Goal: Task Accomplishment & Management: Complete application form

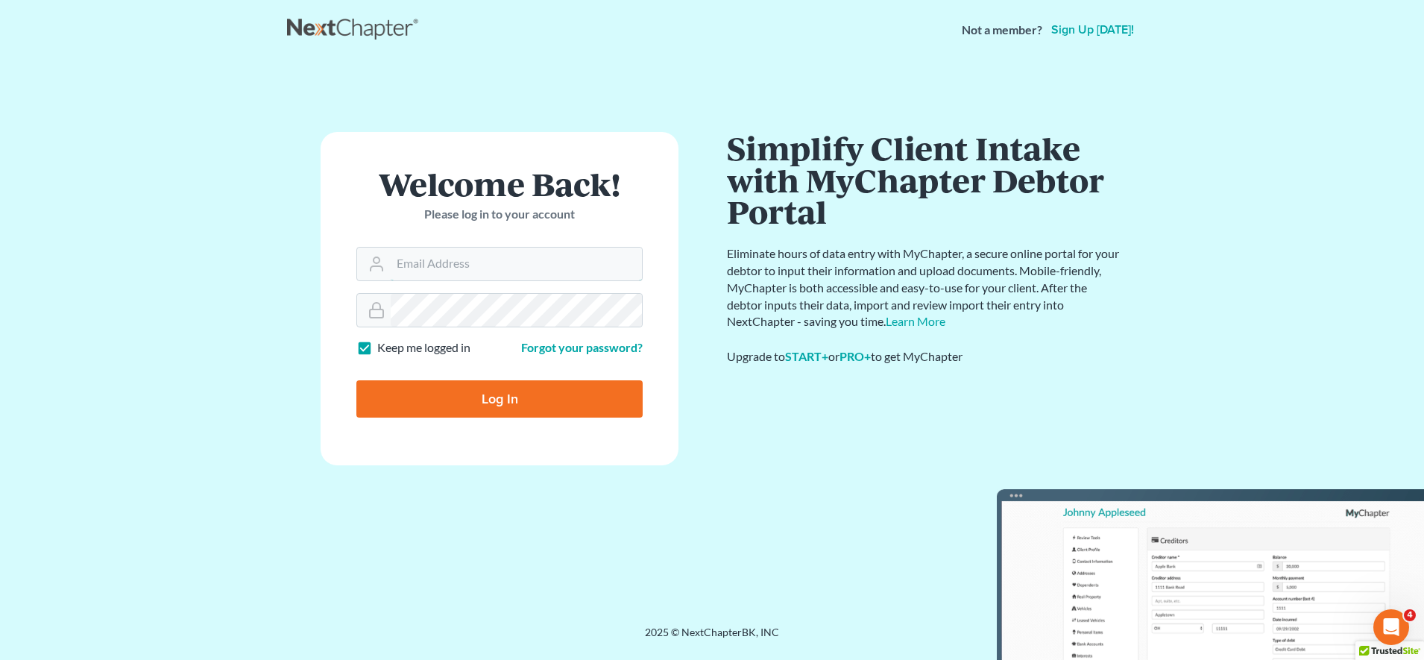
type input "[EMAIL_ADDRESS][DOMAIN_NAME]"
click at [415, 412] on input "Log In" at bounding box center [499, 398] width 286 height 37
type input "Thinking..."
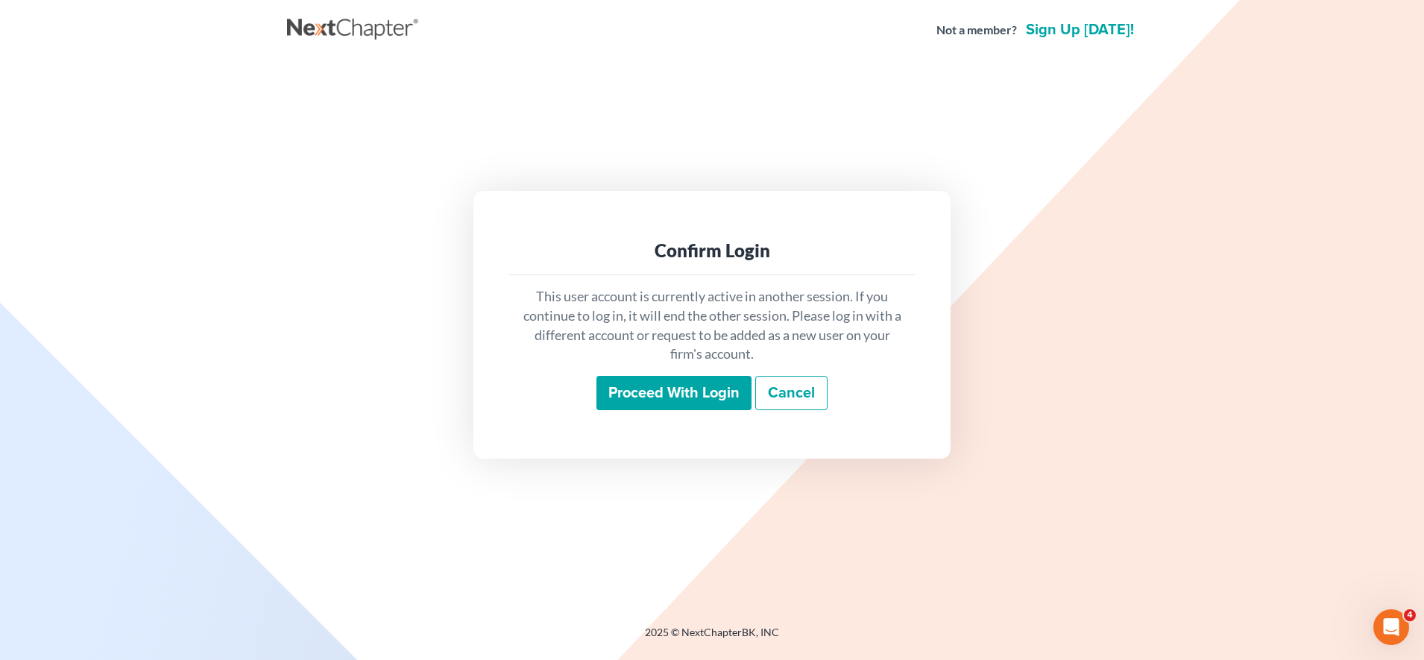
click at [682, 392] on input "Proceed with login" at bounding box center [674, 393] width 155 height 34
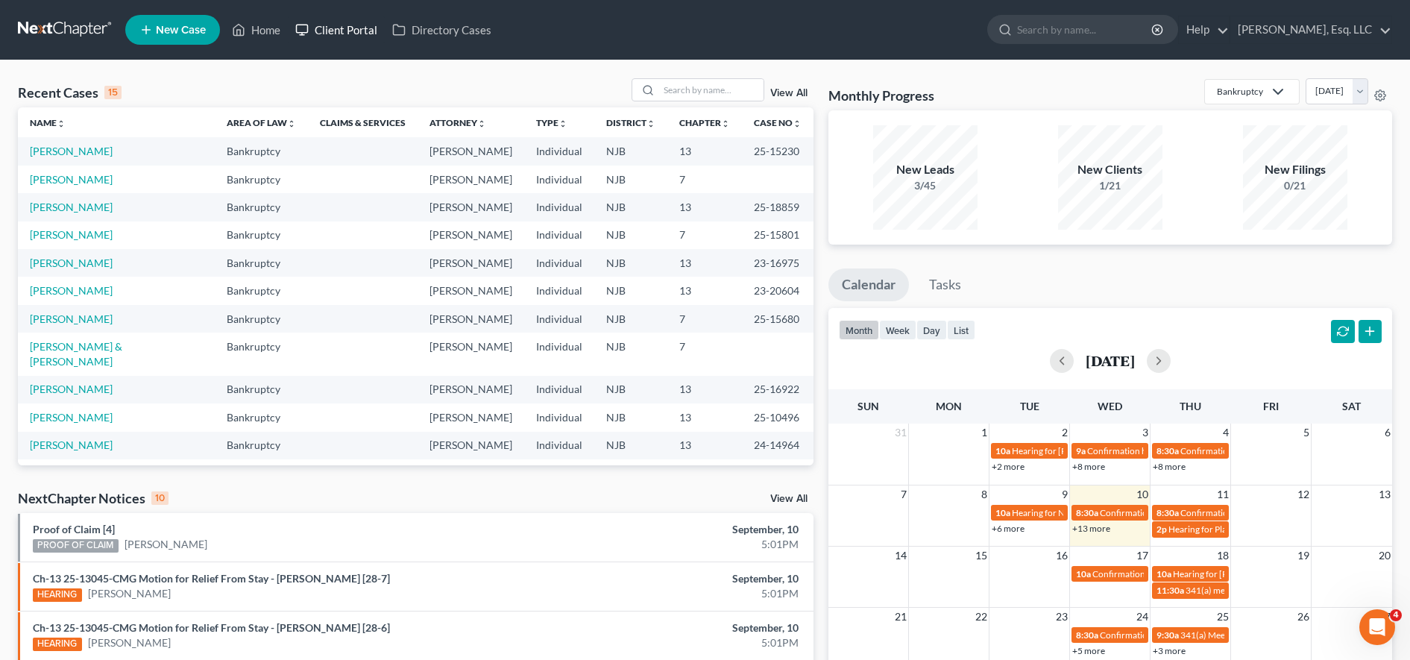
click at [348, 32] on link "Client Portal" at bounding box center [336, 29] width 97 height 27
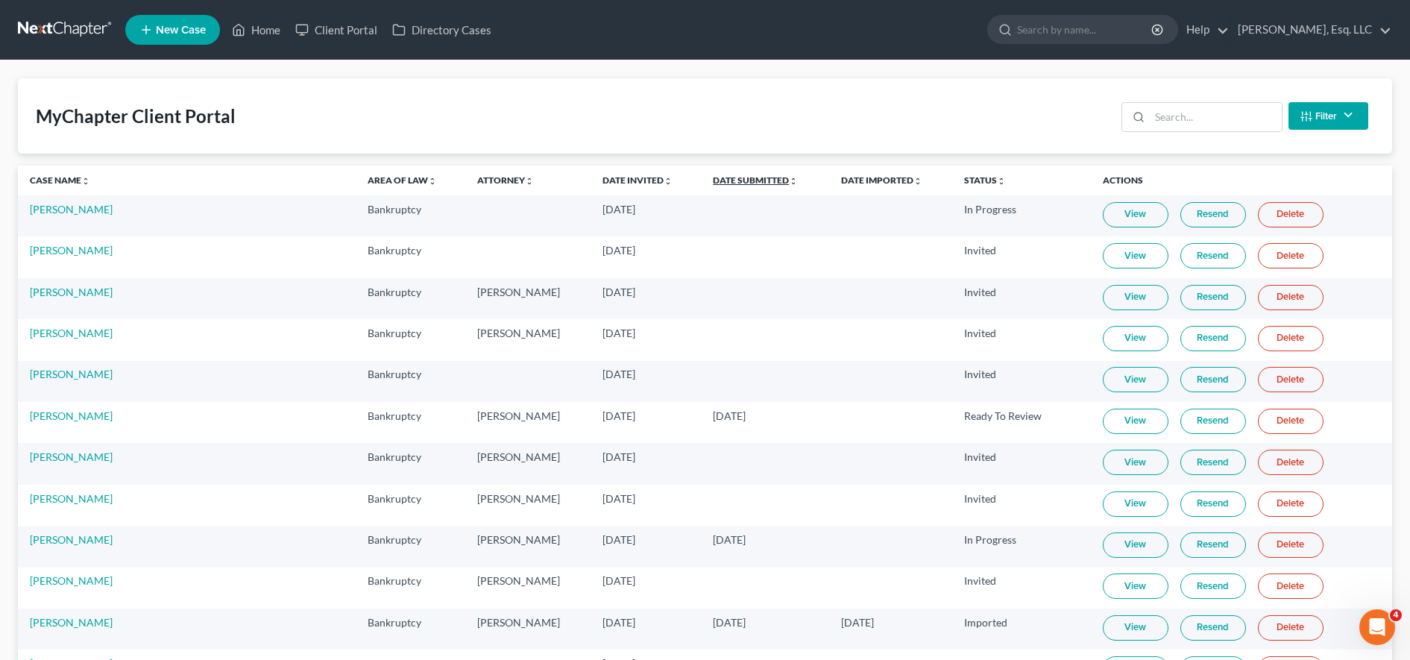
click at [720, 178] on link "Date Submitted unfold_more expand_more expand_less" at bounding box center [755, 180] width 85 height 11
click at [720, 178] on link "Date Submitted unfold_more expand_more expand_less" at bounding box center [755, 180] width 87 height 11
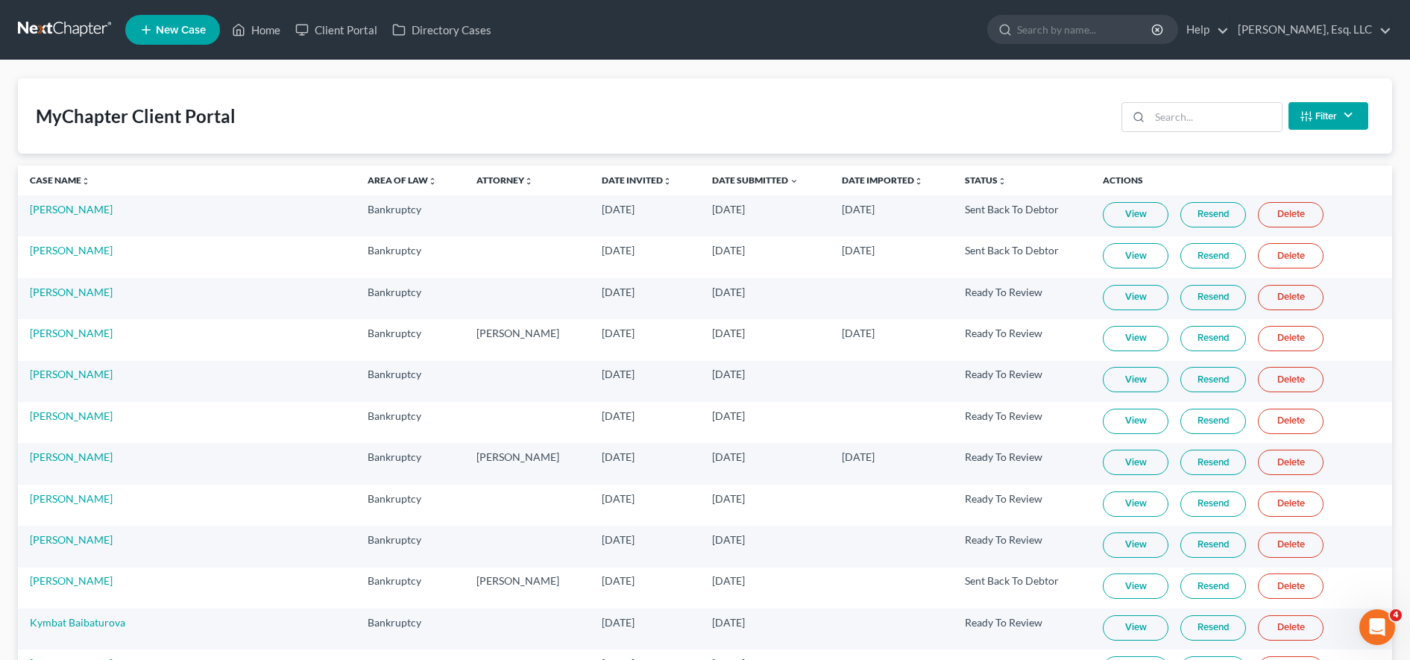
click at [1136, 260] on link "View" at bounding box center [1136, 255] width 66 height 25
click at [1242, 122] on input "search" at bounding box center [1216, 117] width 132 height 28
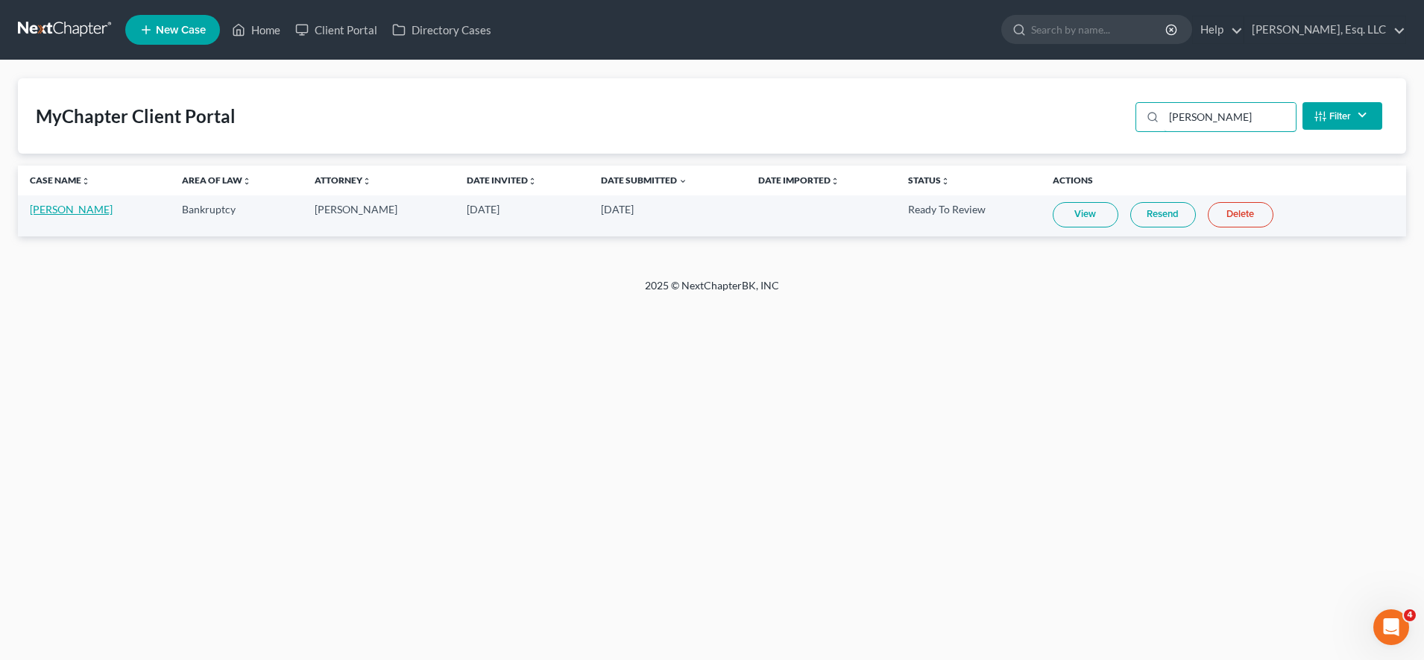
type input "galin"
click at [58, 204] on link "Kelly Galinkin" at bounding box center [71, 209] width 83 height 13
select select "0"
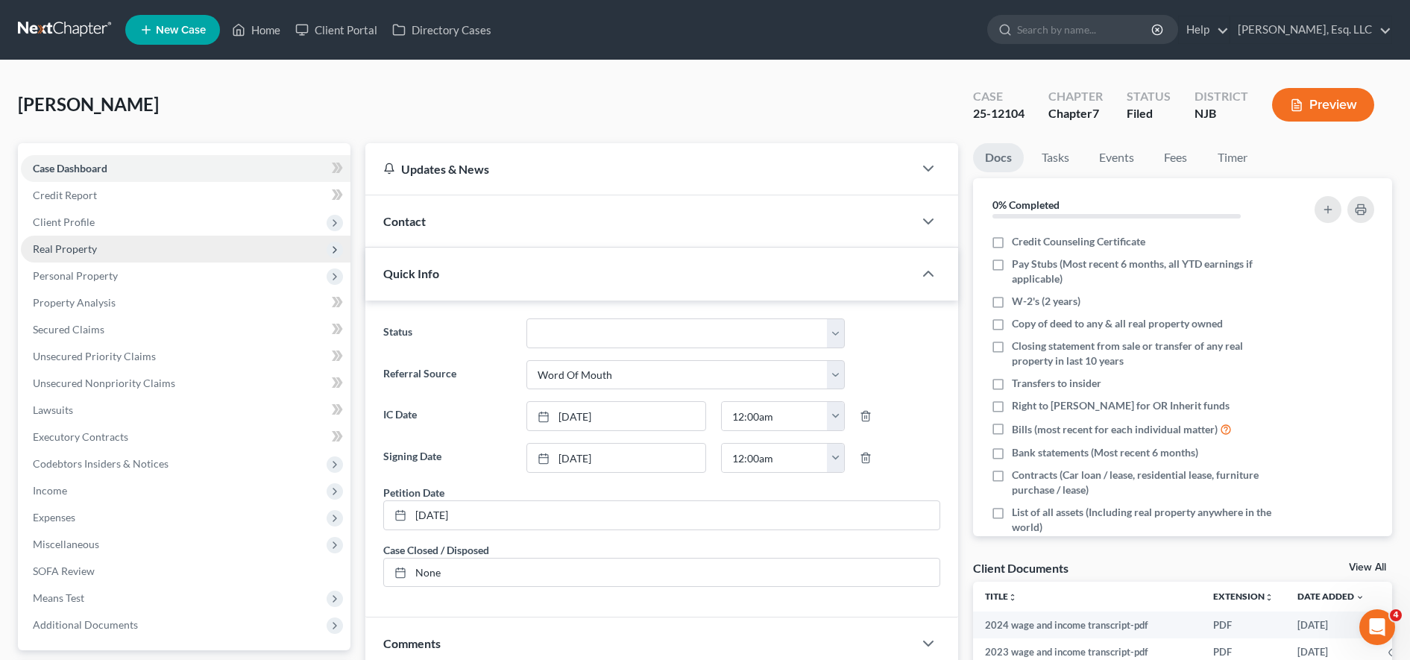
scroll to position [4, 0]
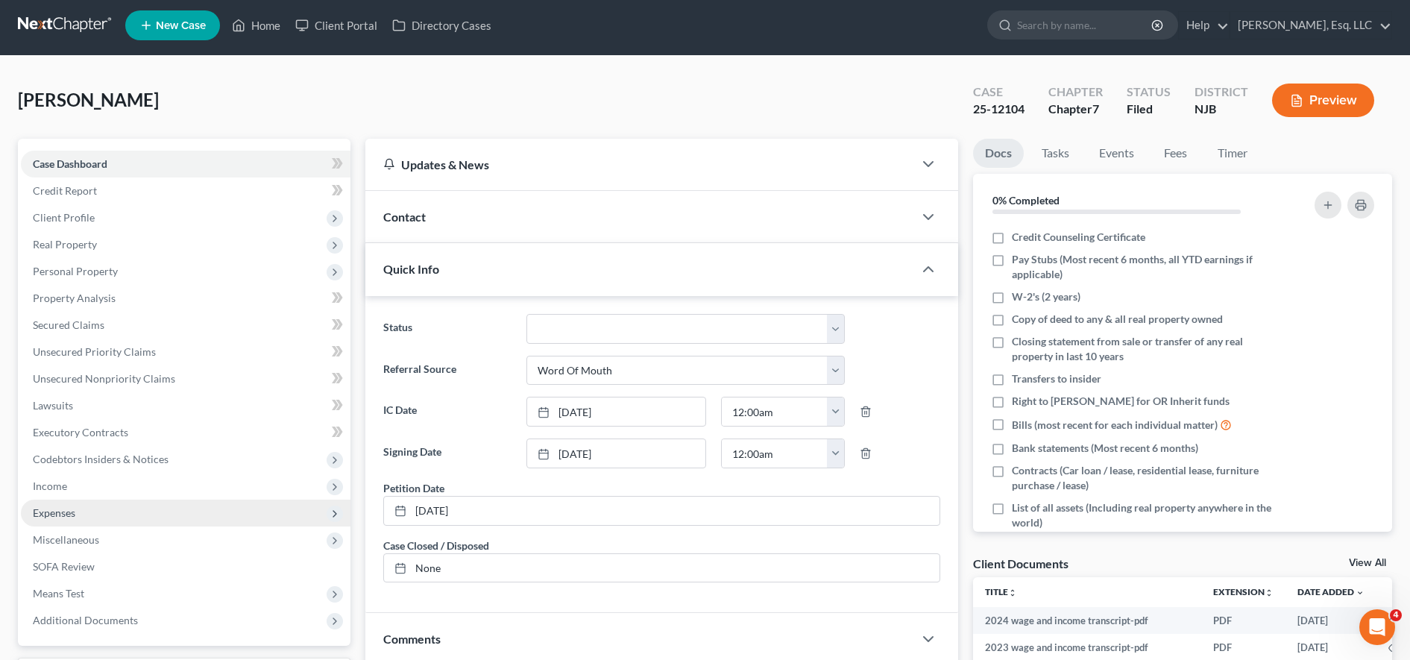
click at [143, 512] on span "Expenses" at bounding box center [186, 513] width 330 height 27
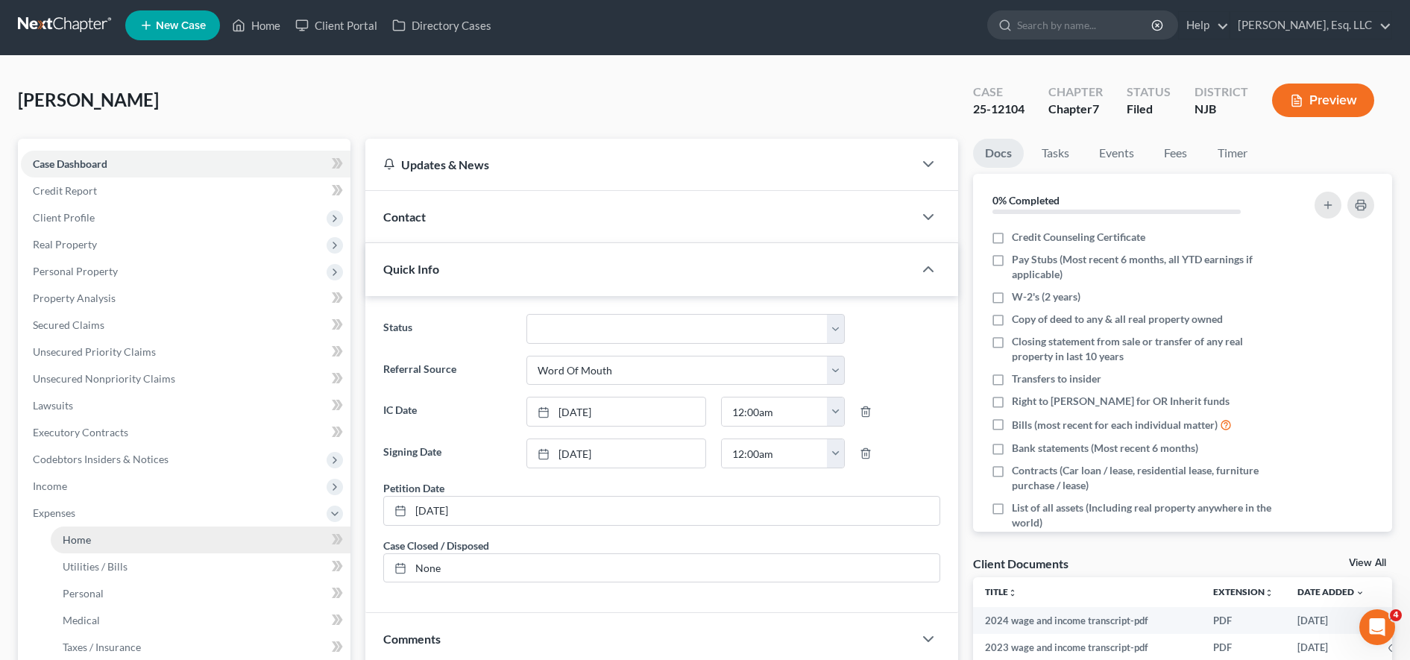
click at [153, 548] on link "Home" at bounding box center [201, 540] width 300 height 27
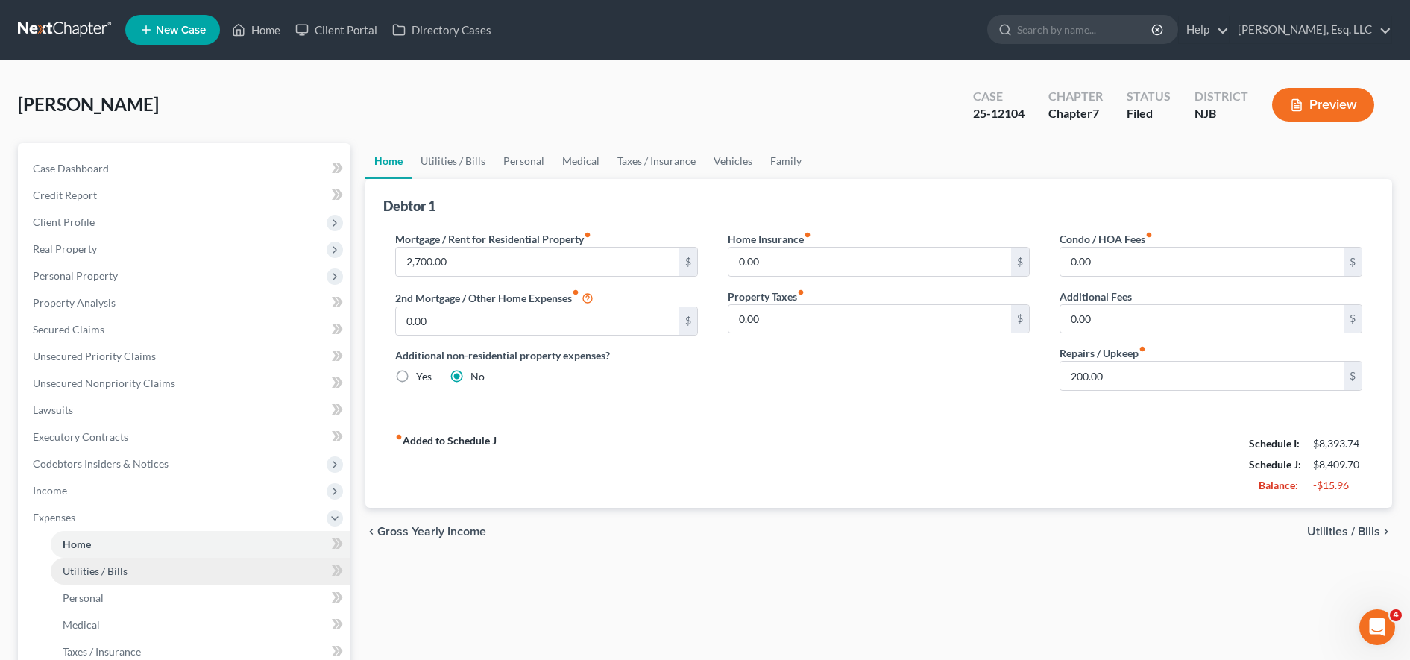
scroll to position [190, 0]
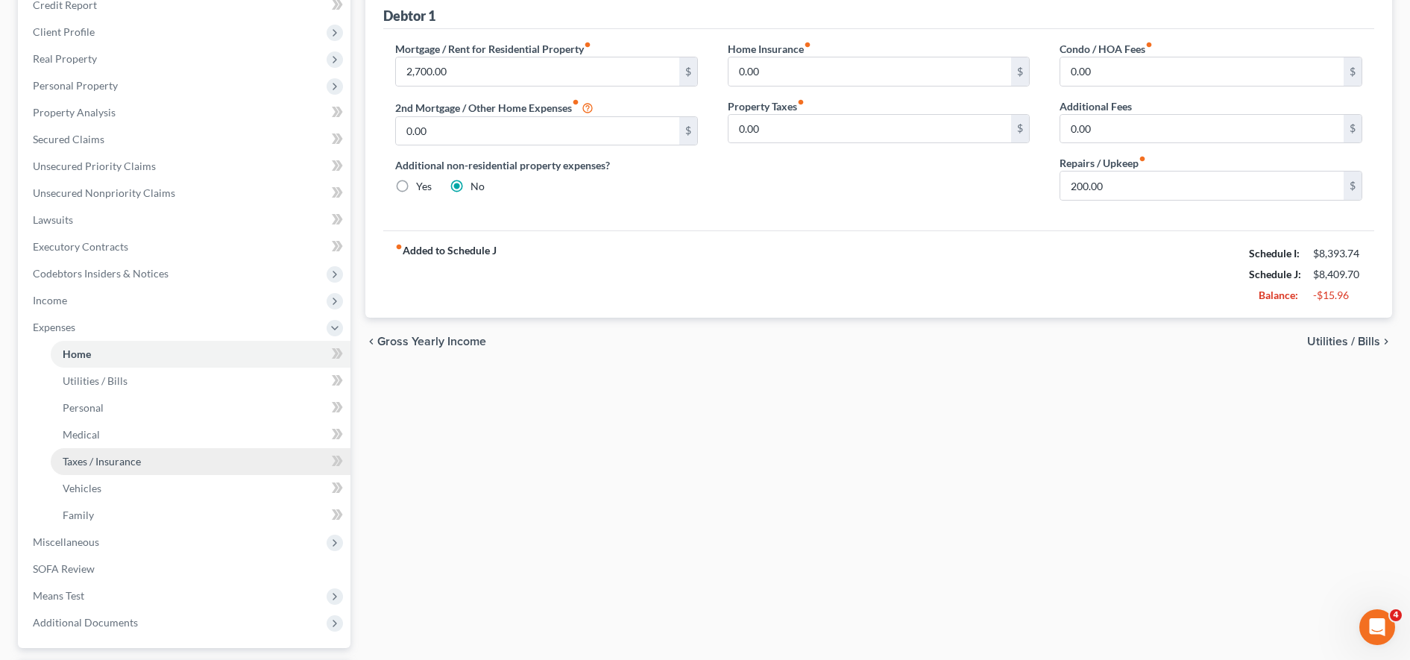
click at [178, 471] on link "Taxes / Insurance" at bounding box center [201, 461] width 300 height 27
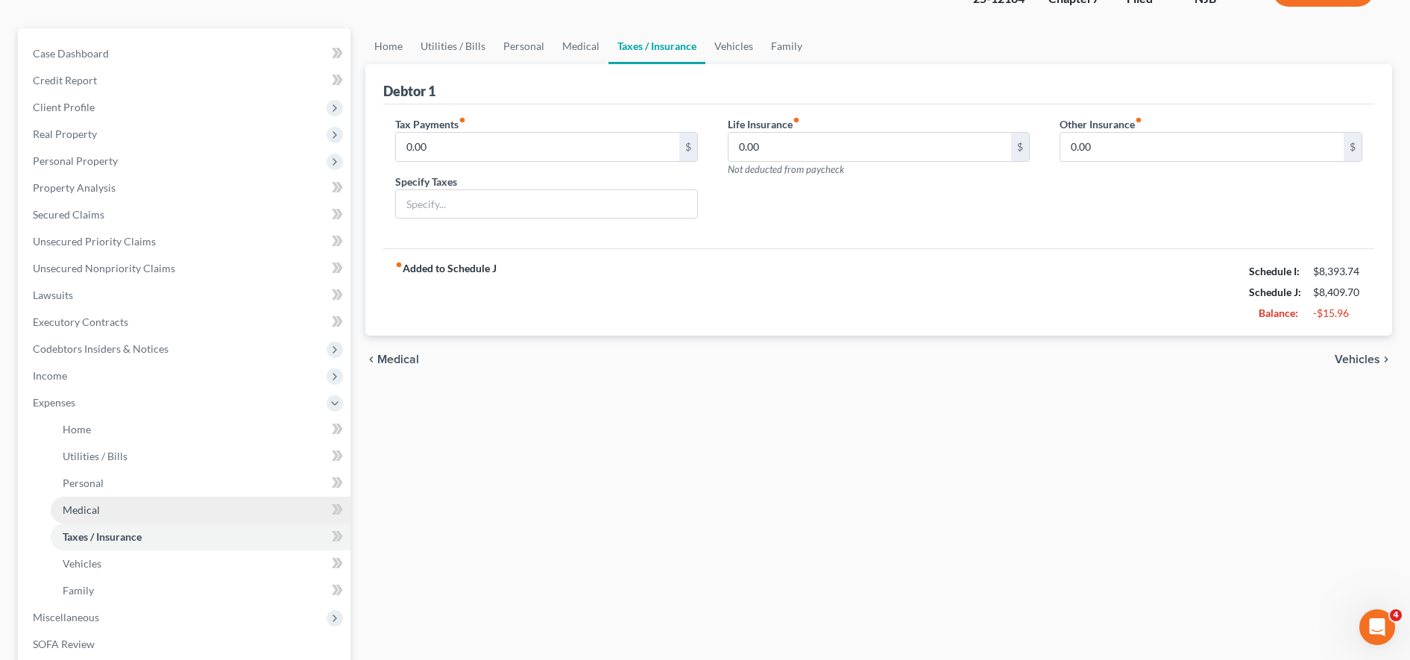
scroll to position [114, 0]
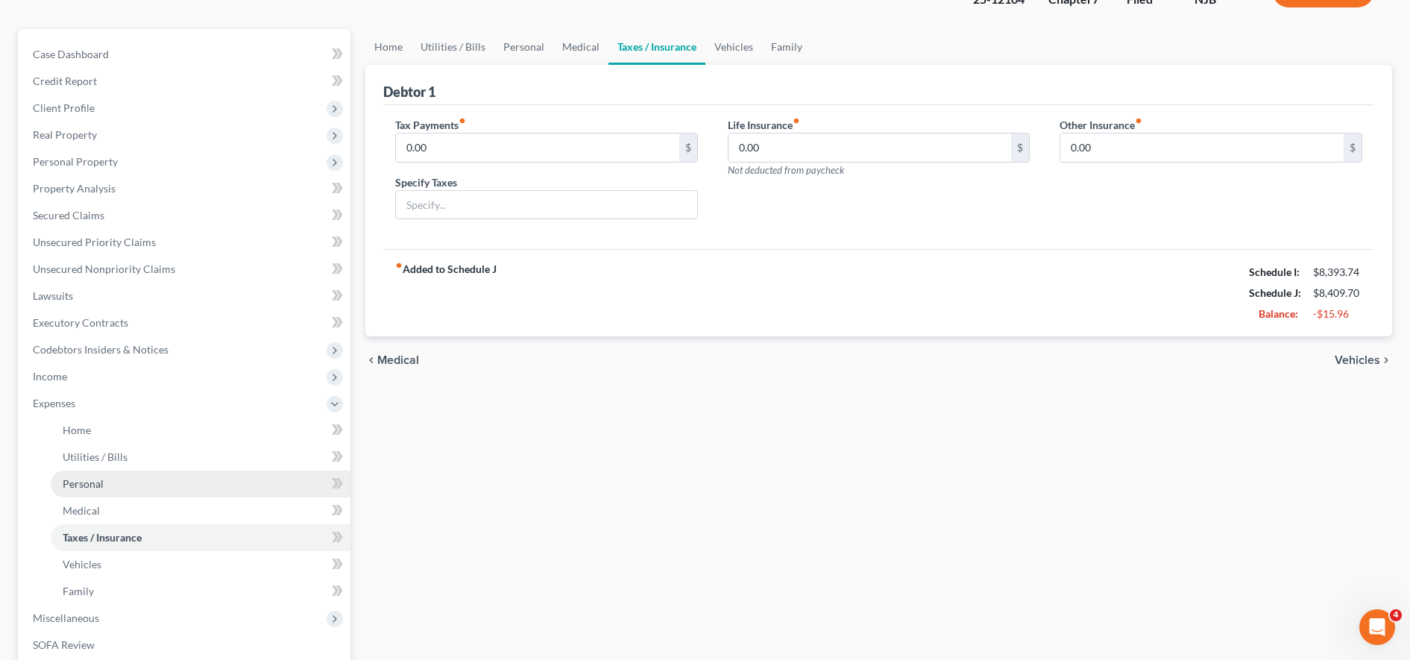
click at [245, 485] on link "Personal" at bounding box center [201, 484] width 300 height 27
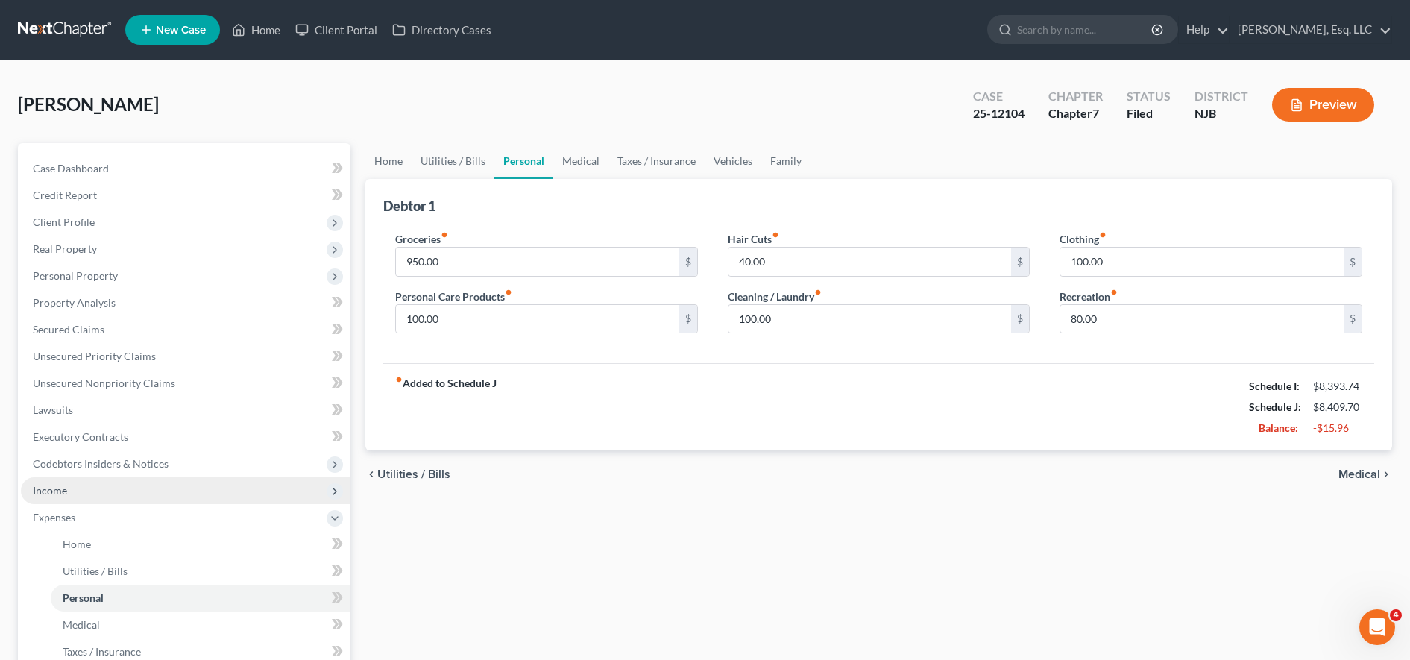
click at [149, 492] on span "Income" at bounding box center [186, 490] width 330 height 27
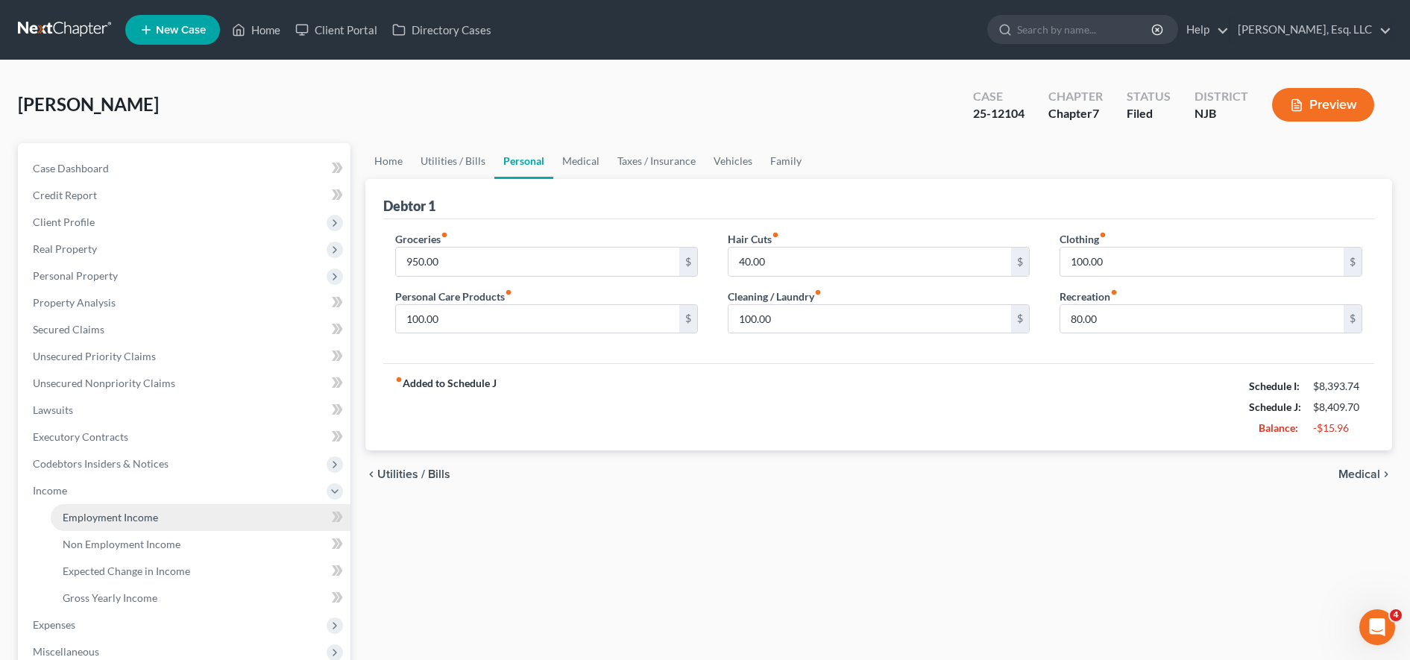
click at [148, 514] on span "Employment Income" at bounding box center [110, 517] width 95 height 13
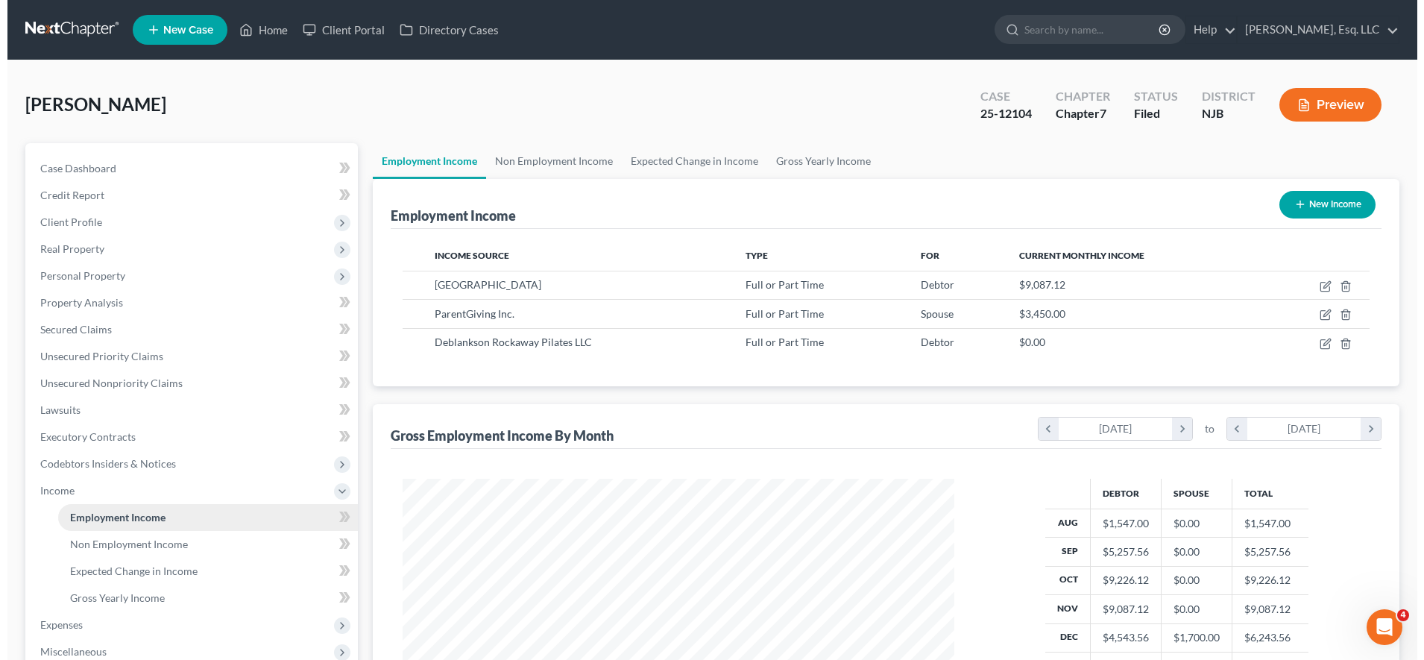
scroll to position [276, 582]
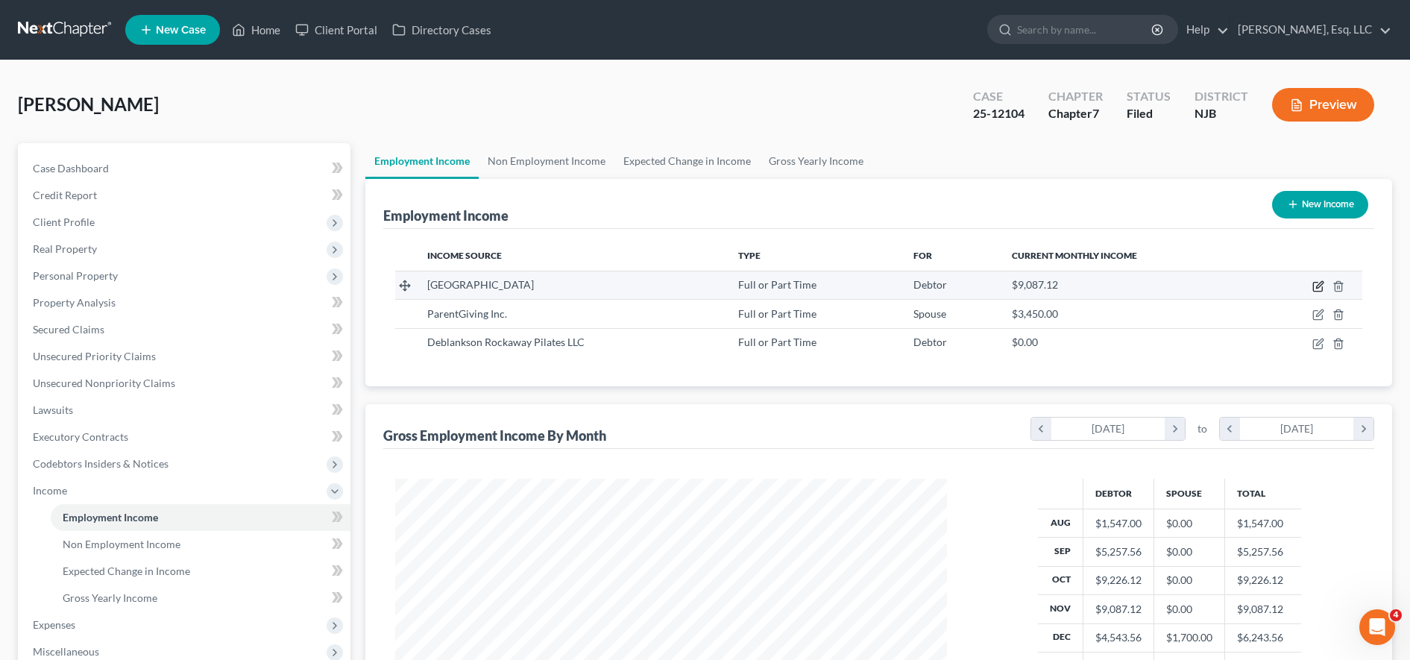
click at [1319, 292] on icon "button" at bounding box center [1317, 287] width 9 height 9
select select "0"
select select "33"
select select "1"
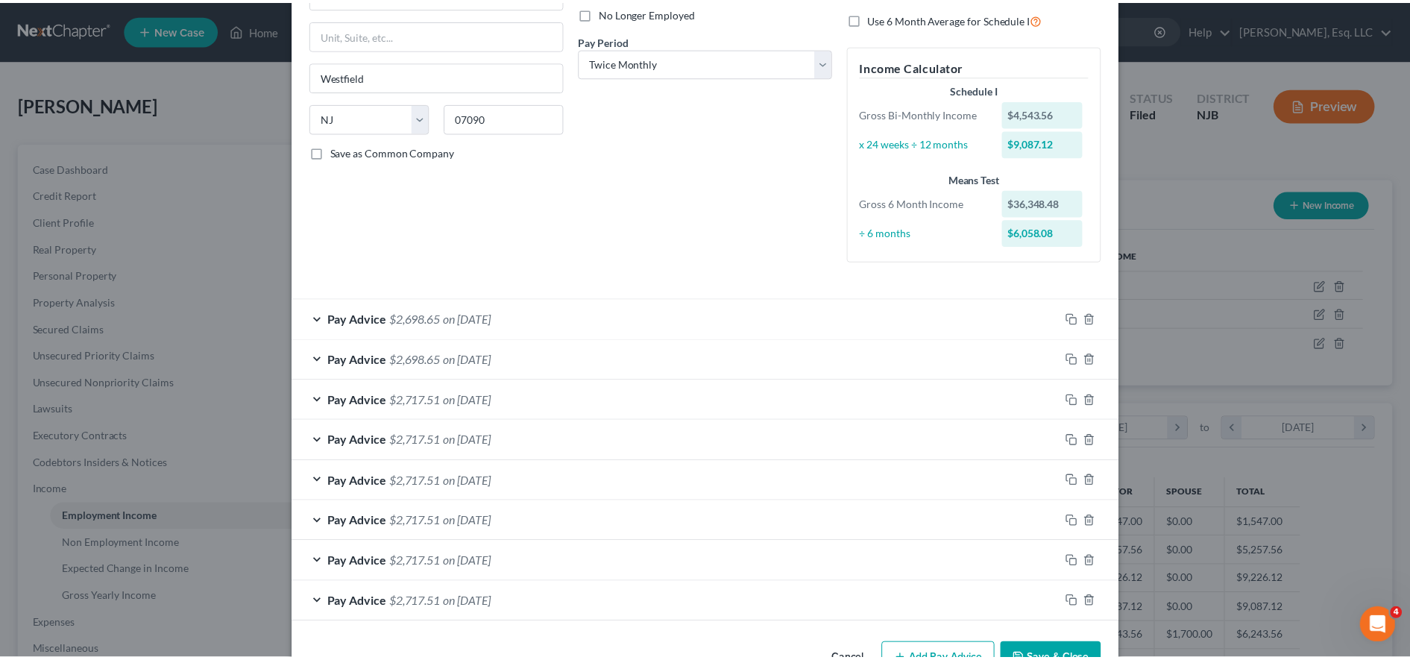
scroll to position [0, 0]
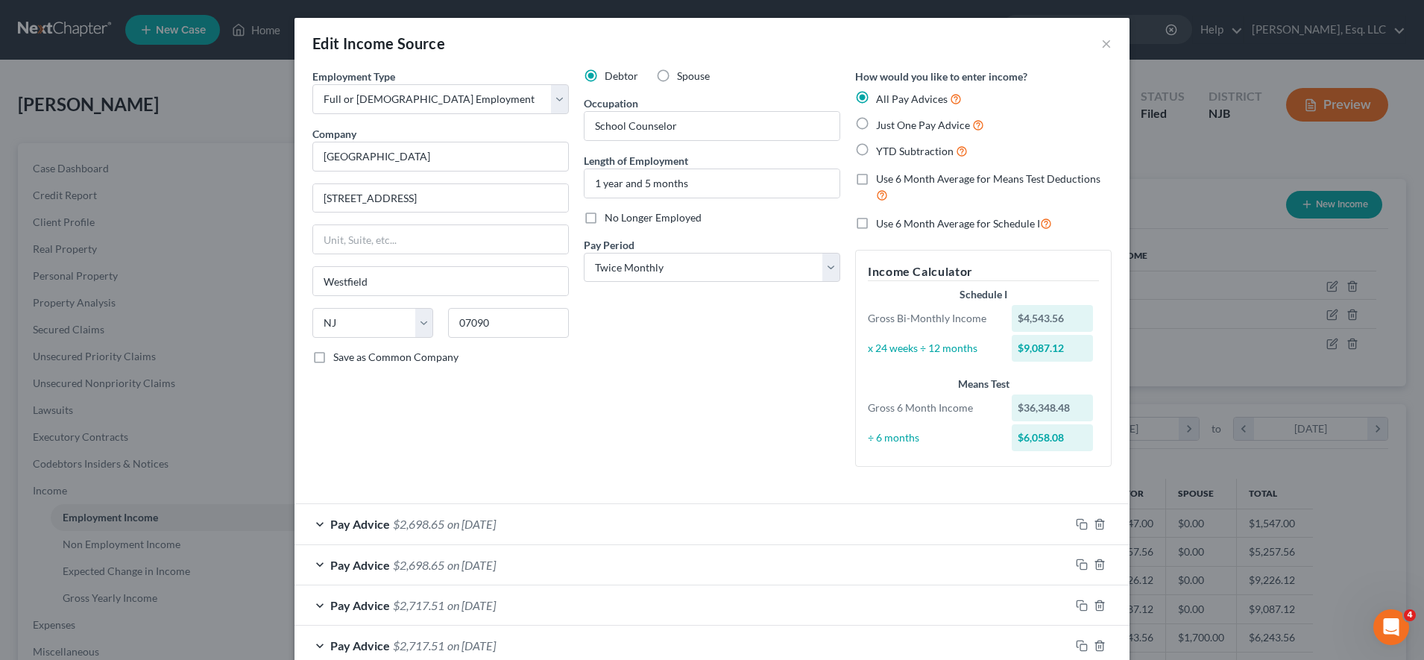
click at [1106, 45] on div "Edit Income Source ×" at bounding box center [712, 43] width 835 height 51
click at [1101, 46] on button "×" at bounding box center [1106, 43] width 10 height 18
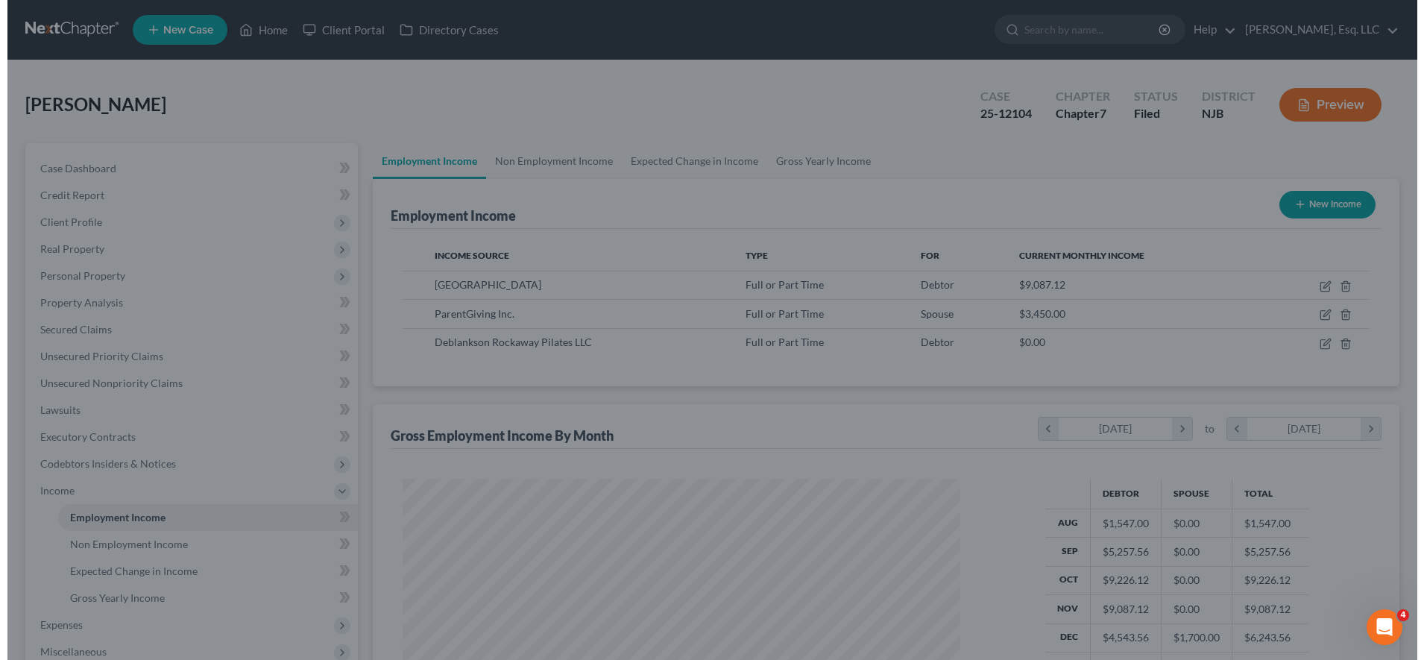
scroll to position [745489, 745183]
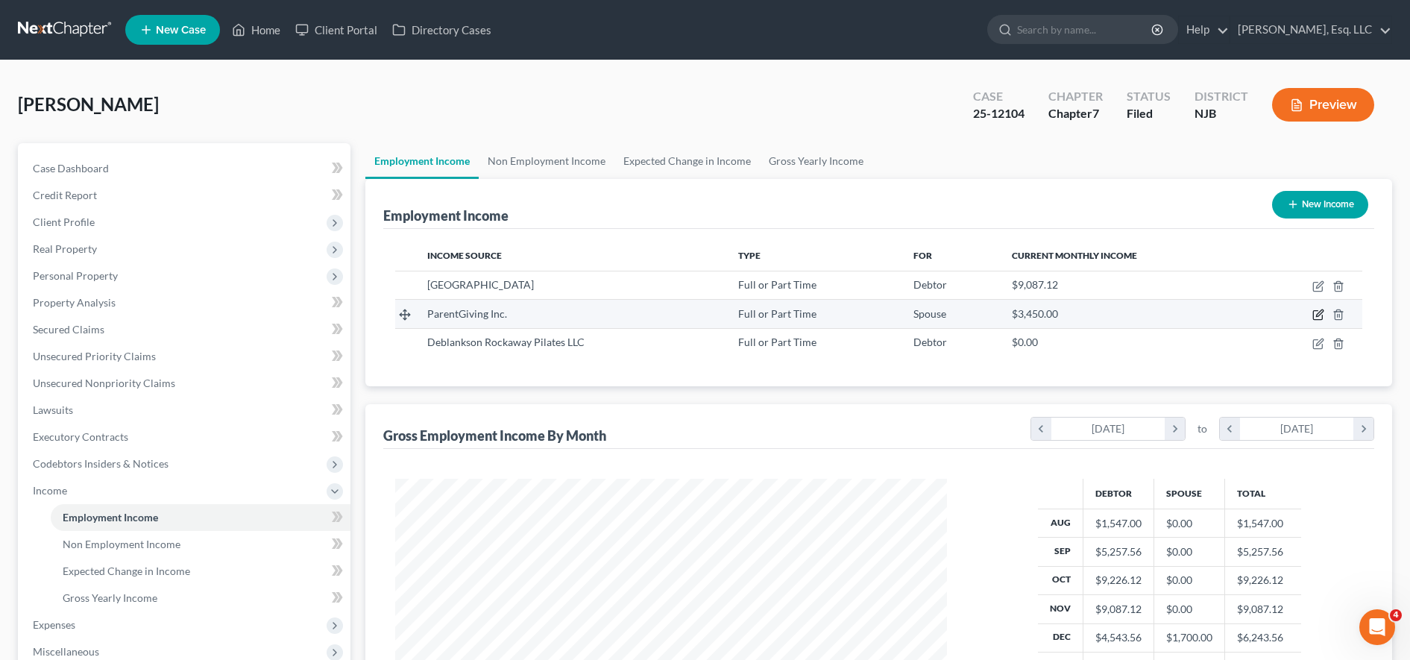
click at [1321, 315] on icon "button" at bounding box center [1319, 315] width 12 height 12
select select "0"
select select "33"
select select "1"
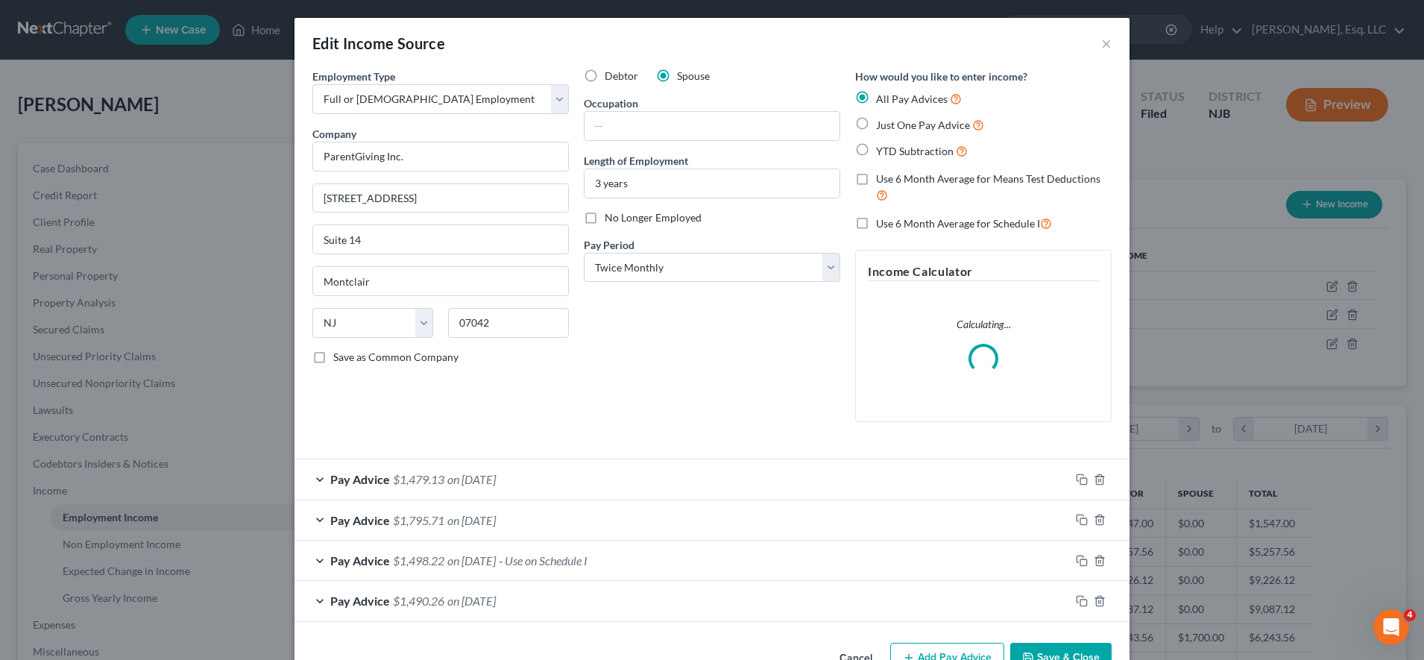
scroll to position [43, 0]
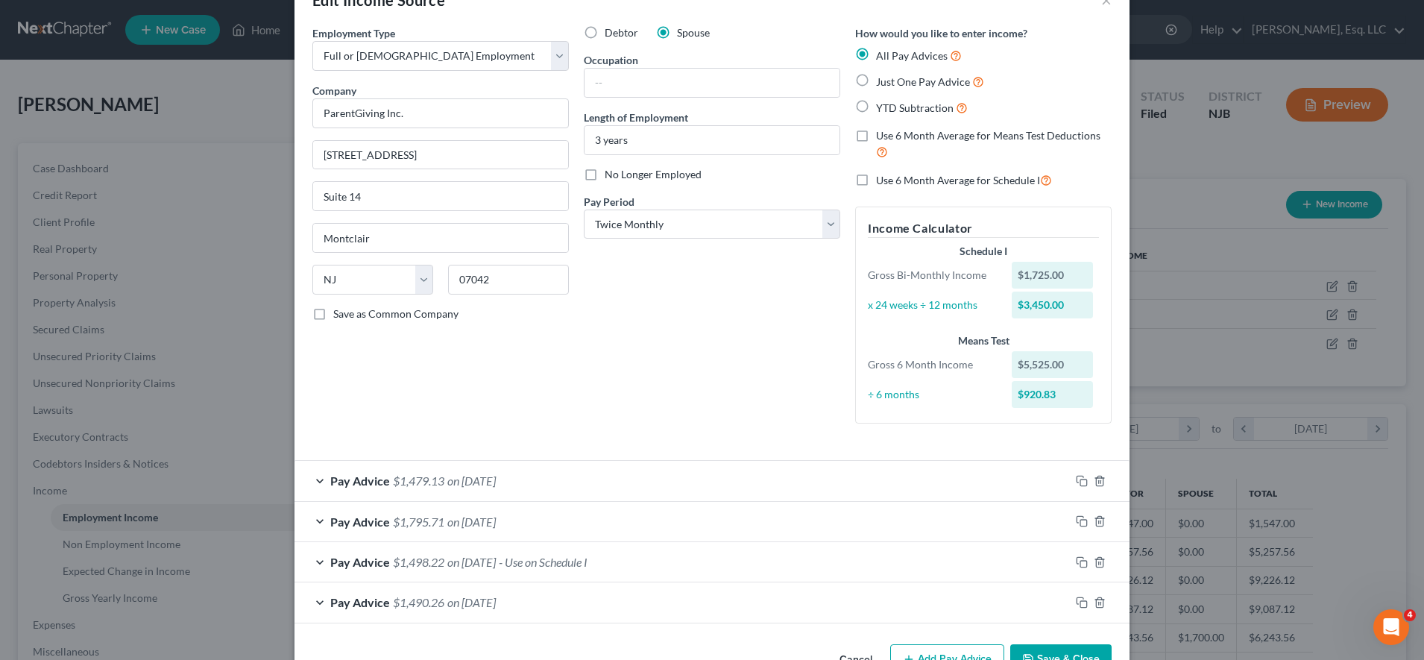
click at [627, 471] on div "Pay Advice $1,479.13 on 02/15/2025" at bounding box center [683, 481] width 776 height 40
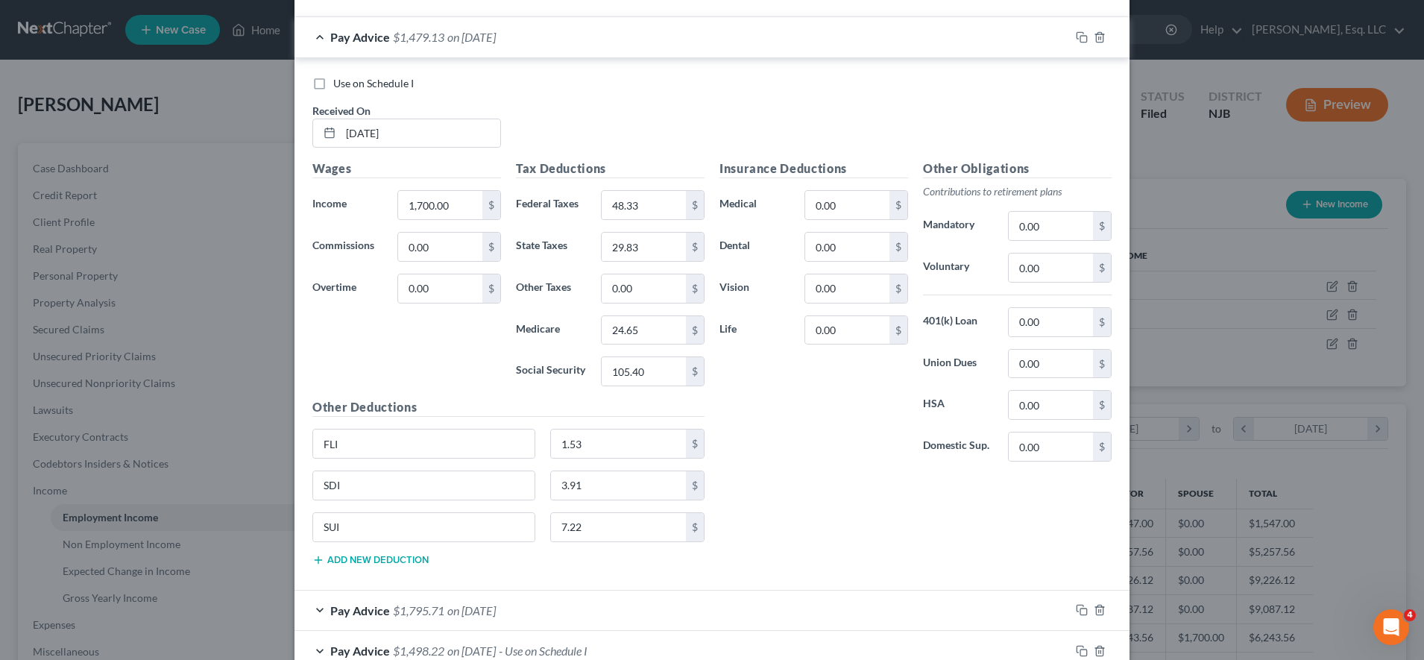
scroll to position [620, 0]
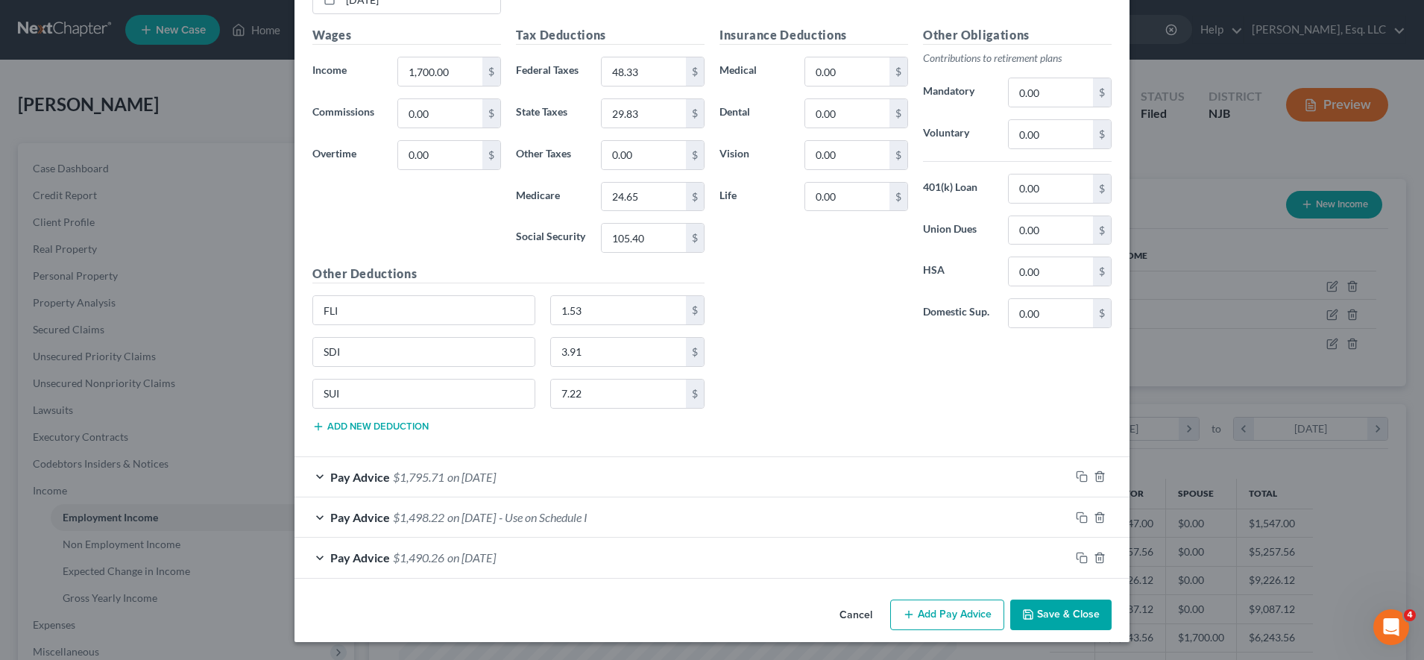
click at [585, 466] on div "Pay Advice $1,795.71 on 01/31/2025" at bounding box center [683, 477] width 776 height 40
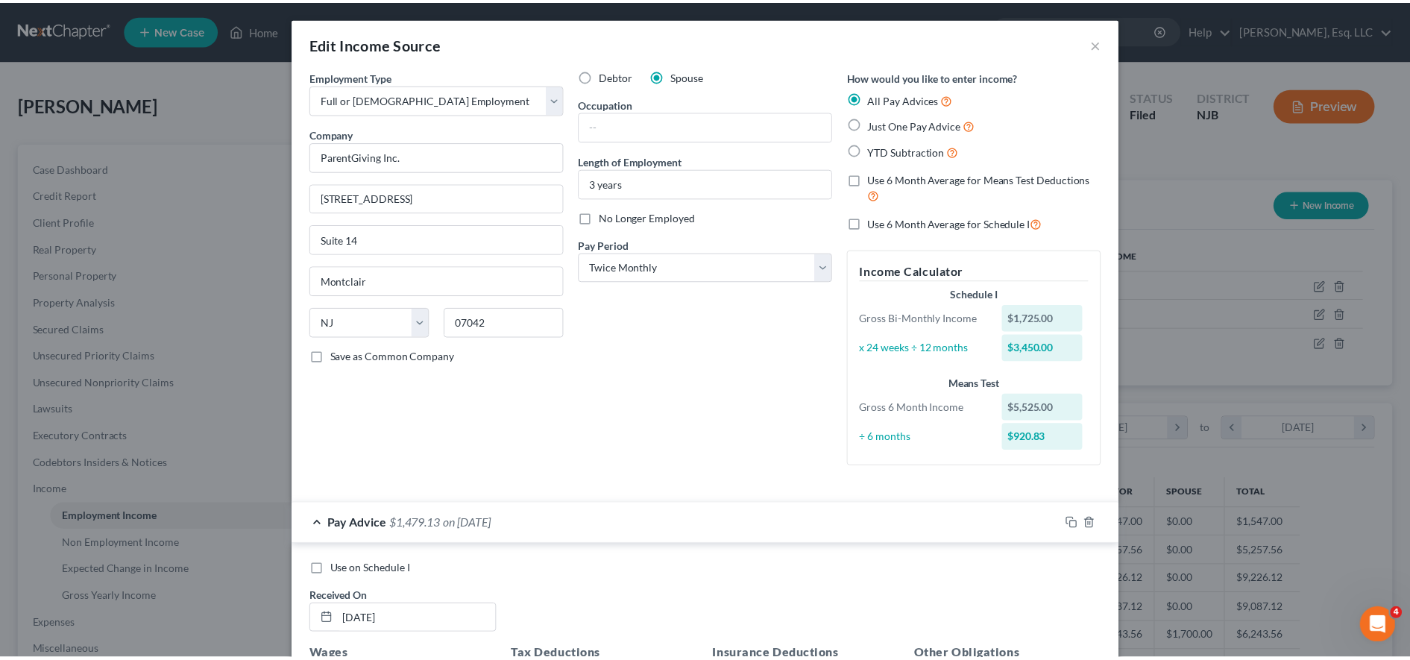
scroll to position [1, 0]
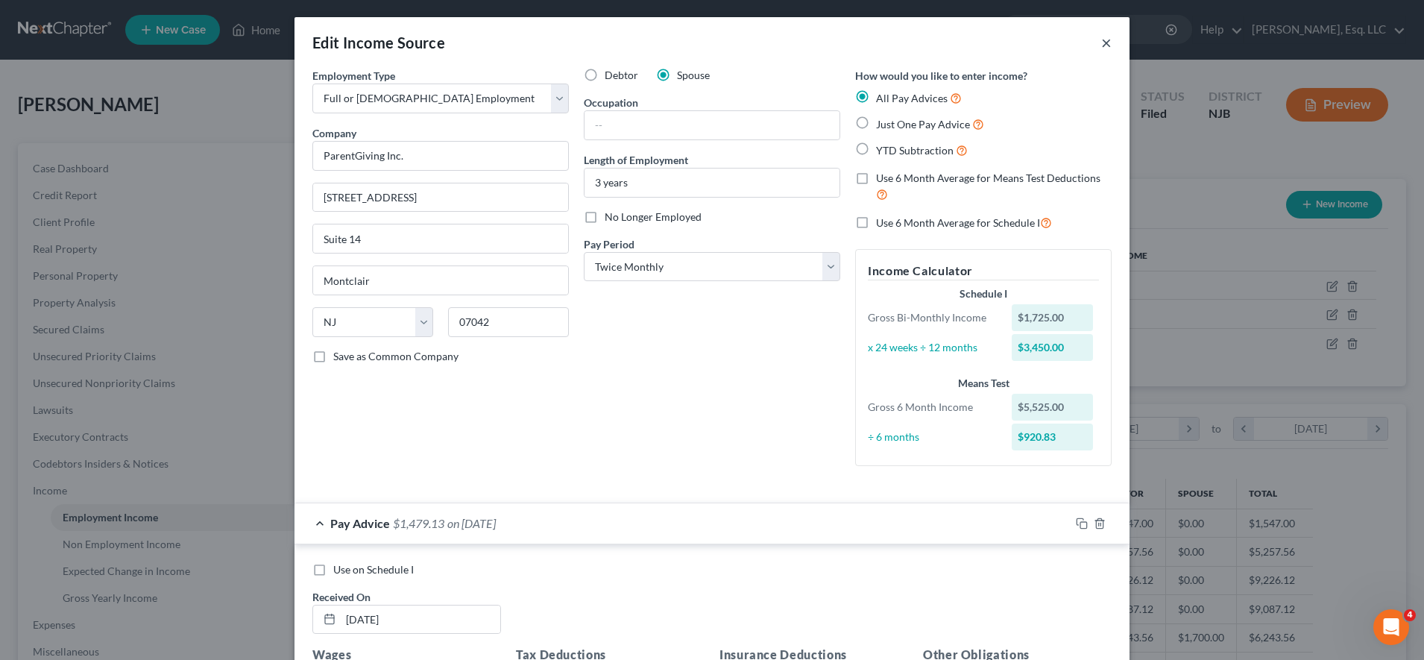
click at [1101, 42] on button "×" at bounding box center [1106, 43] width 10 height 18
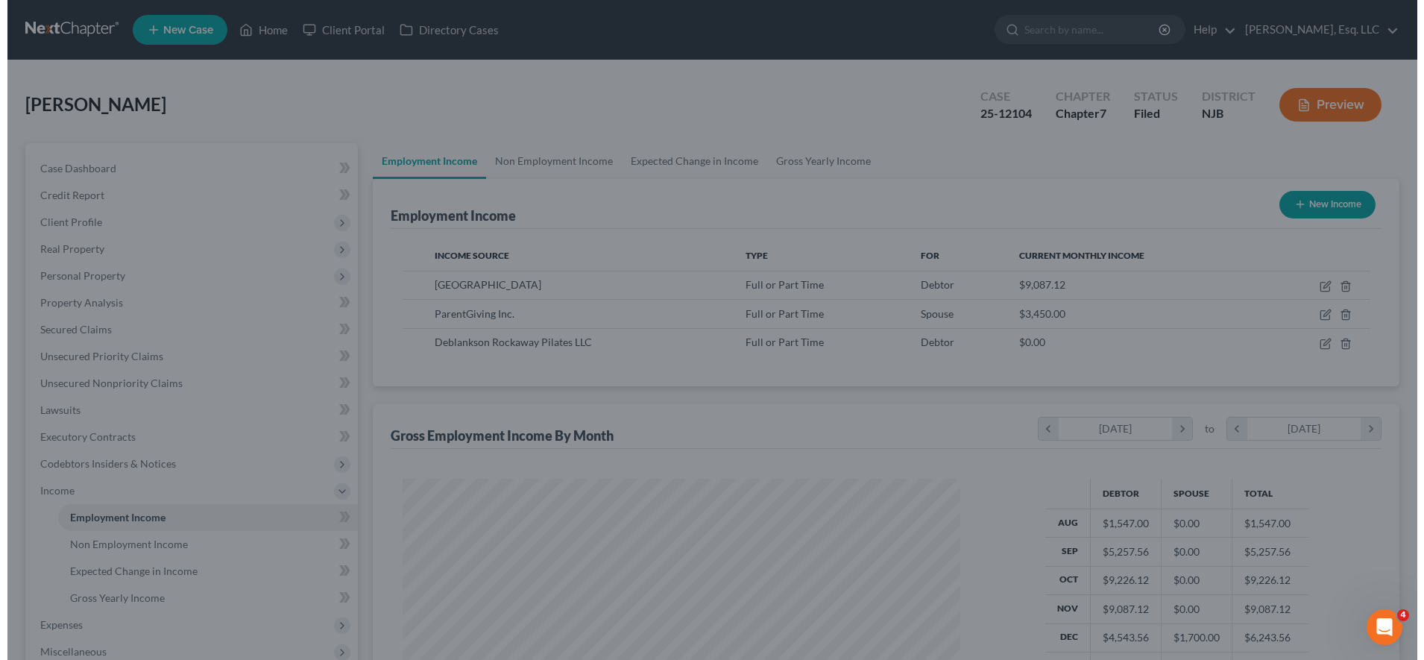
scroll to position [745489, 745183]
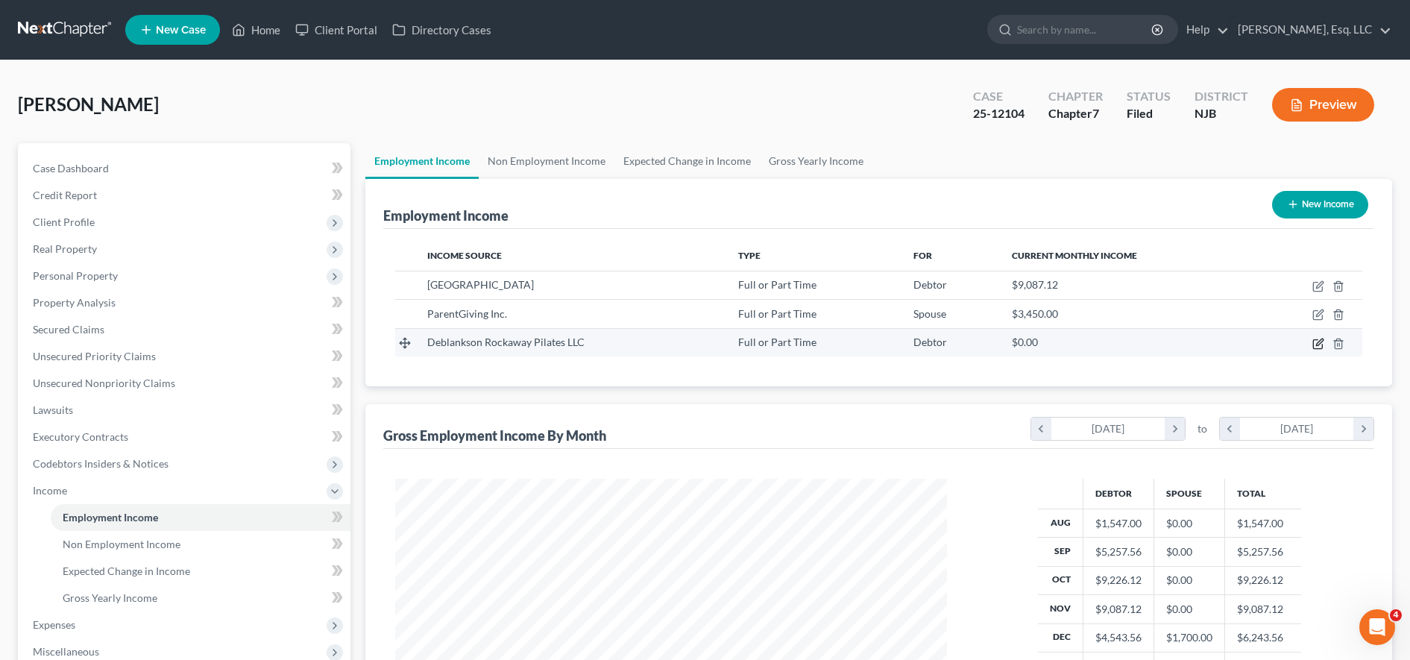
click at [1320, 344] on icon "button" at bounding box center [1319, 342] width 7 height 7
select select "0"
select select "33"
select select "2"
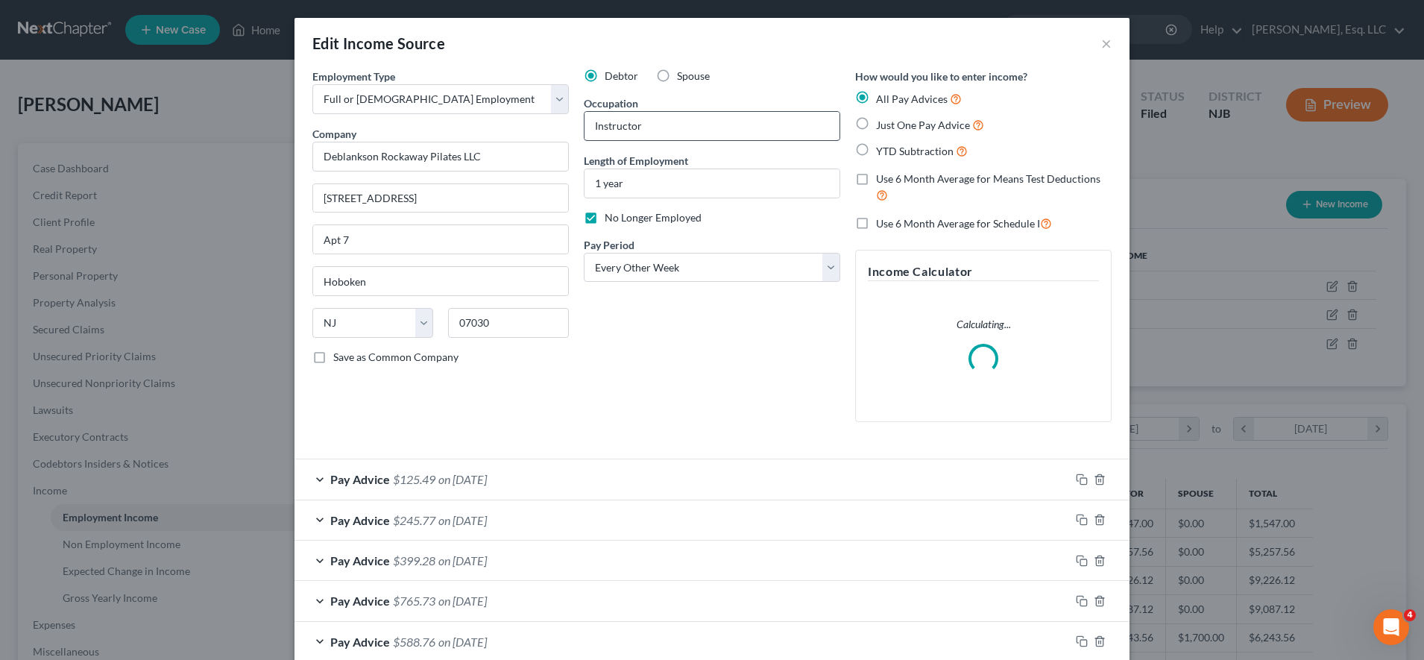
scroll to position [84, 0]
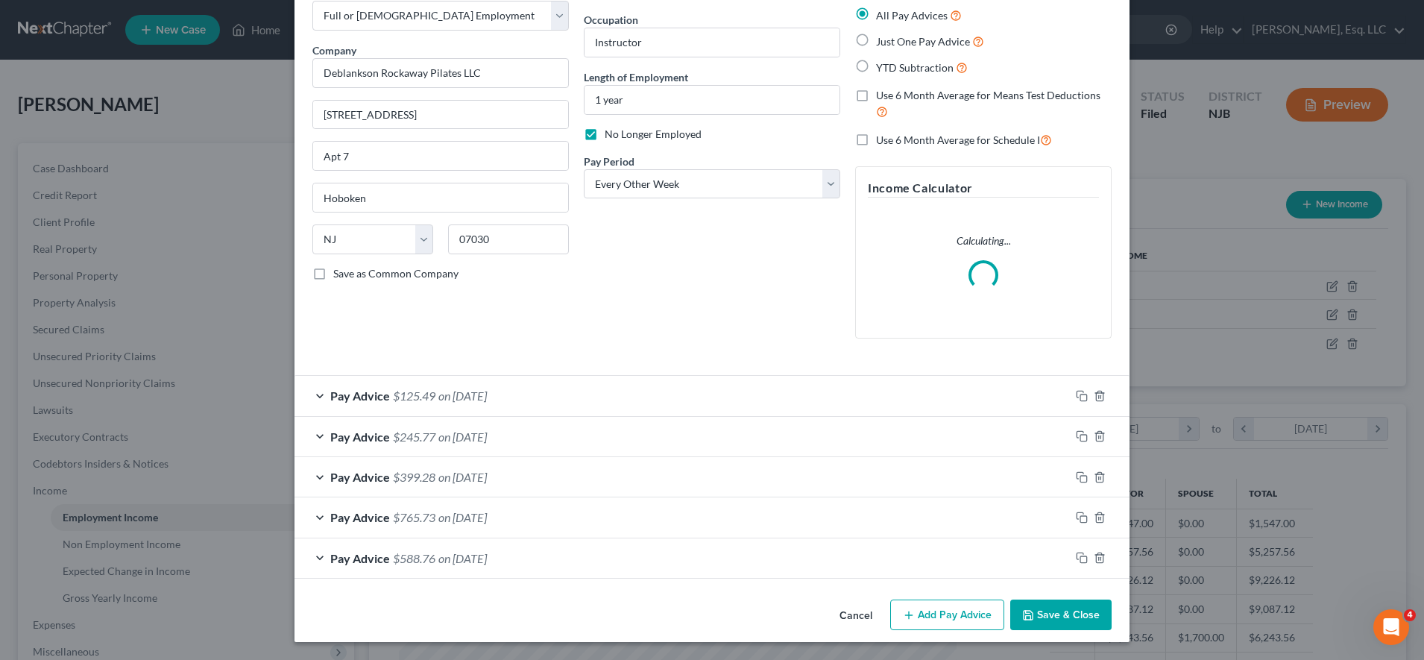
click at [674, 384] on form "Employment Type * Select Full or Part Time Employment Self Employment Company *…" at bounding box center [711, 282] width 799 height 594
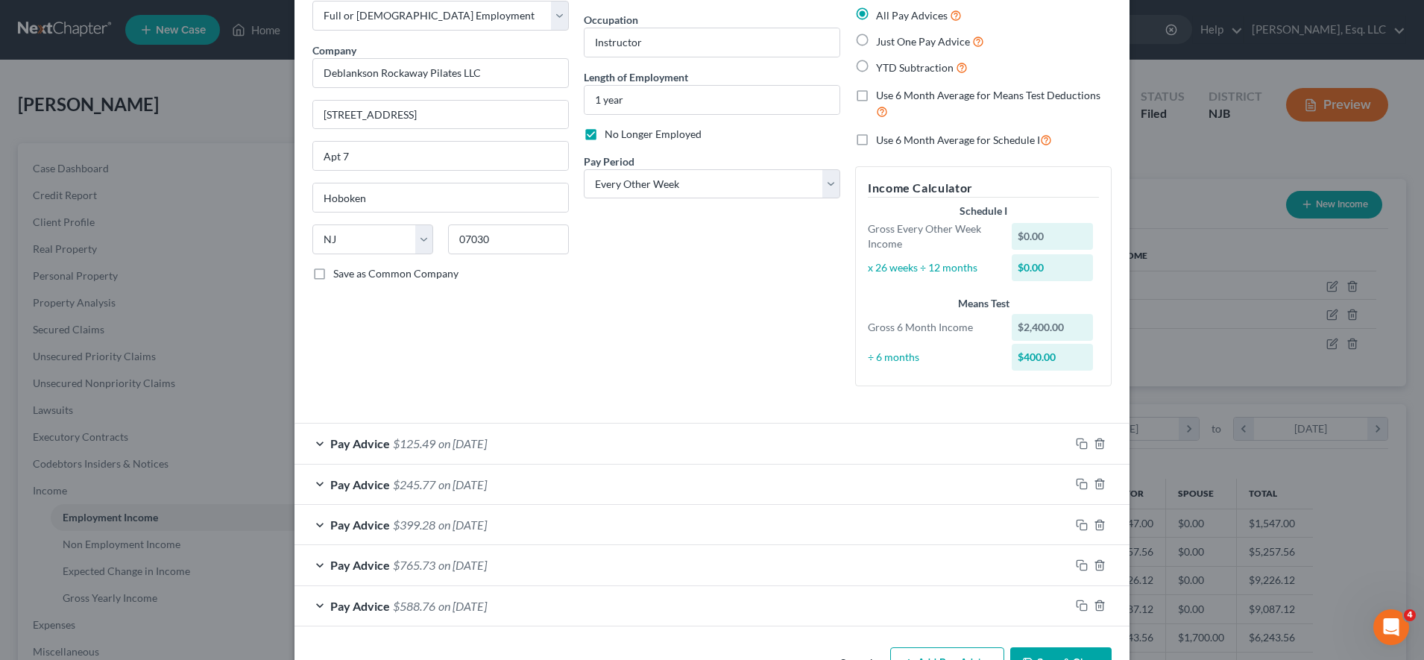
click at [645, 451] on div "Pay Advice $125.49 on 10/27/2024" at bounding box center [683, 444] width 776 height 40
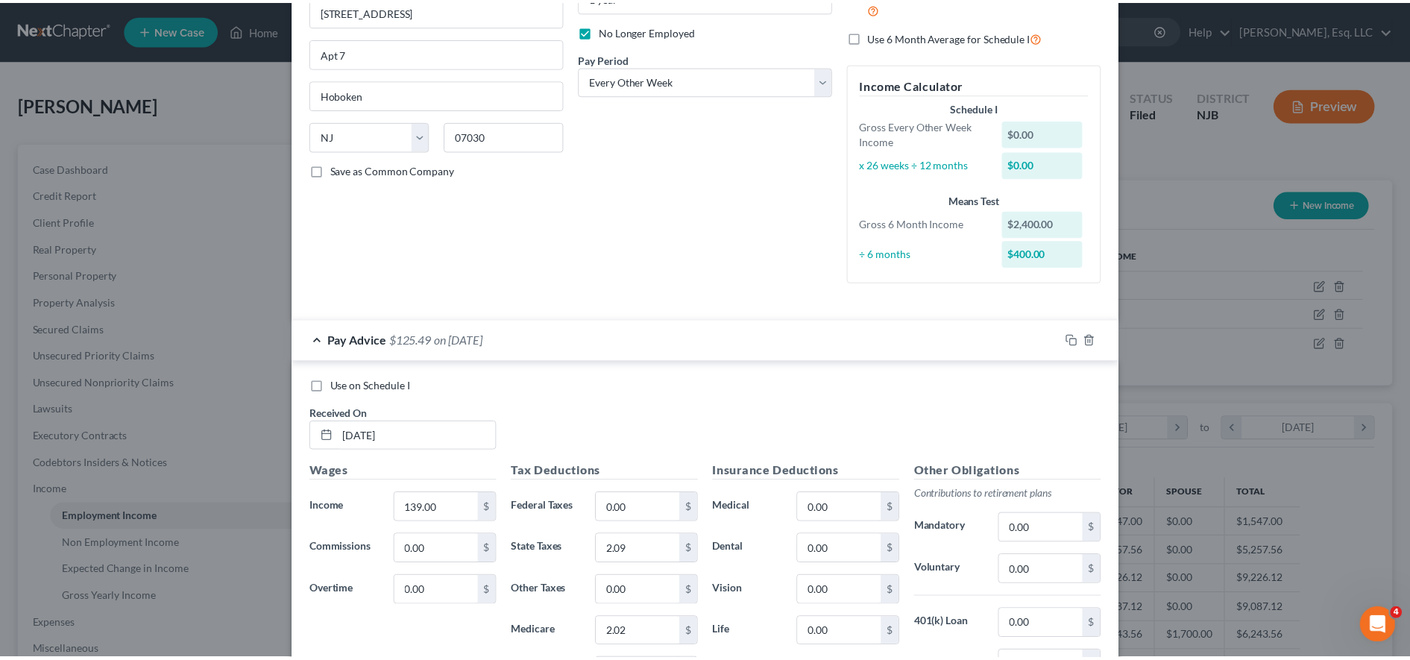
scroll to position [0, 0]
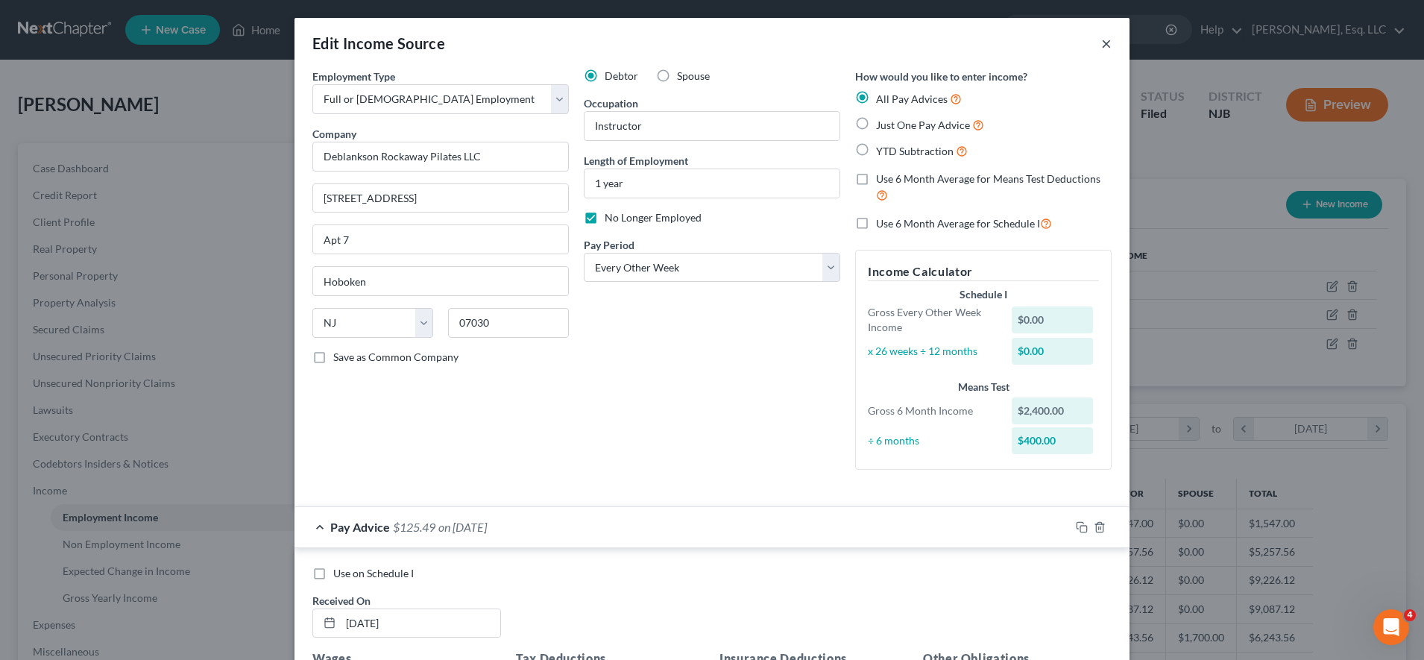
click at [1101, 46] on button "×" at bounding box center [1106, 43] width 10 height 18
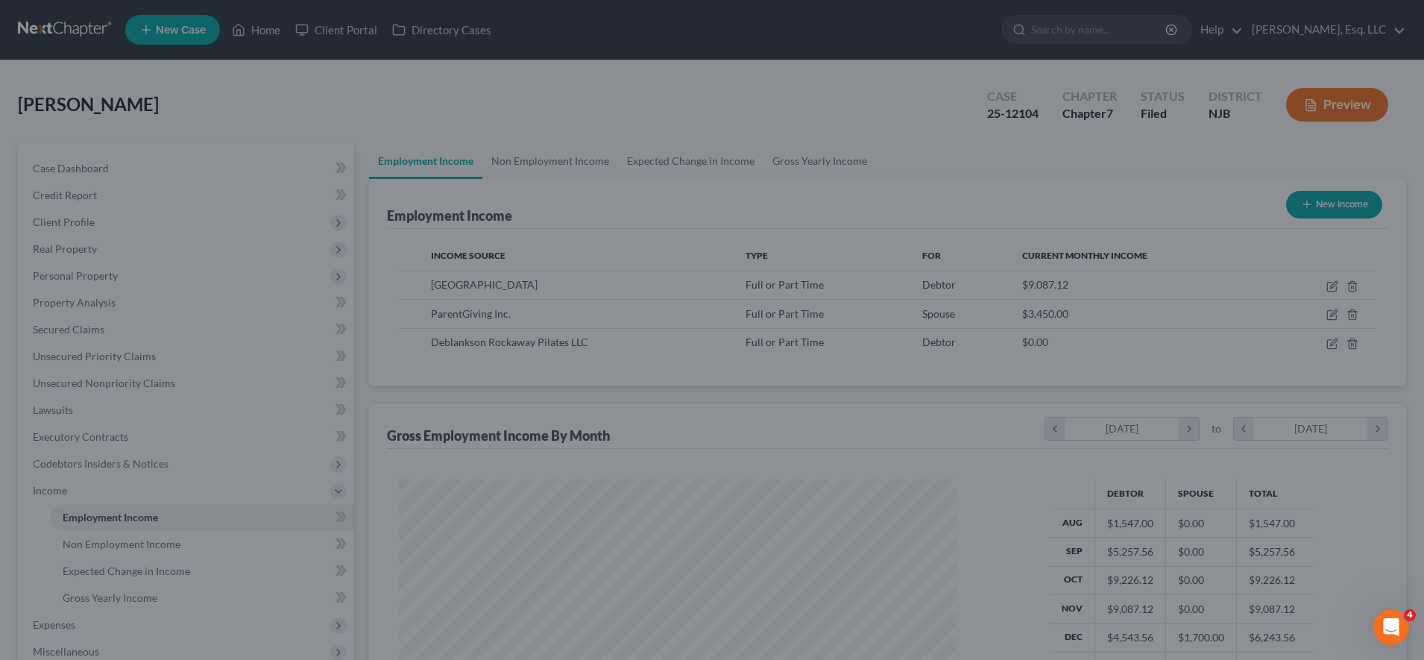
scroll to position [745489, 745183]
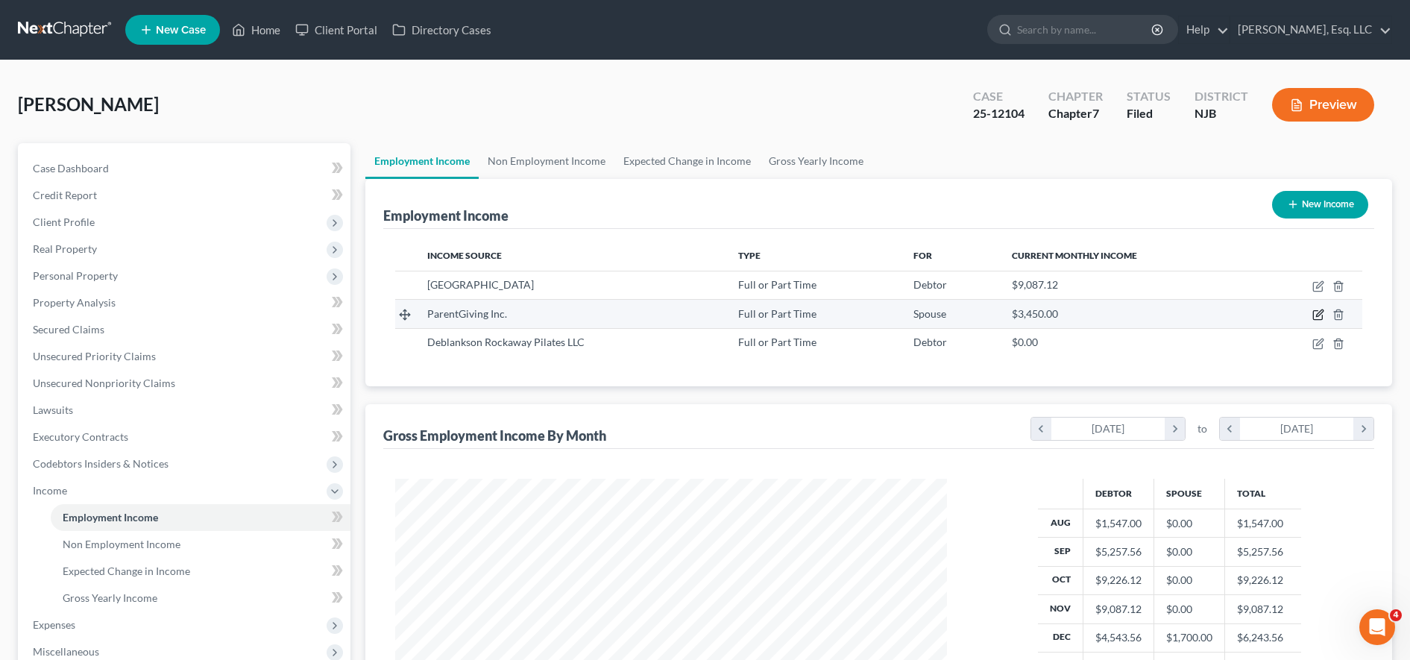
click at [1315, 315] on icon "button" at bounding box center [1319, 315] width 12 height 12
select select "0"
select select "33"
select select "1"
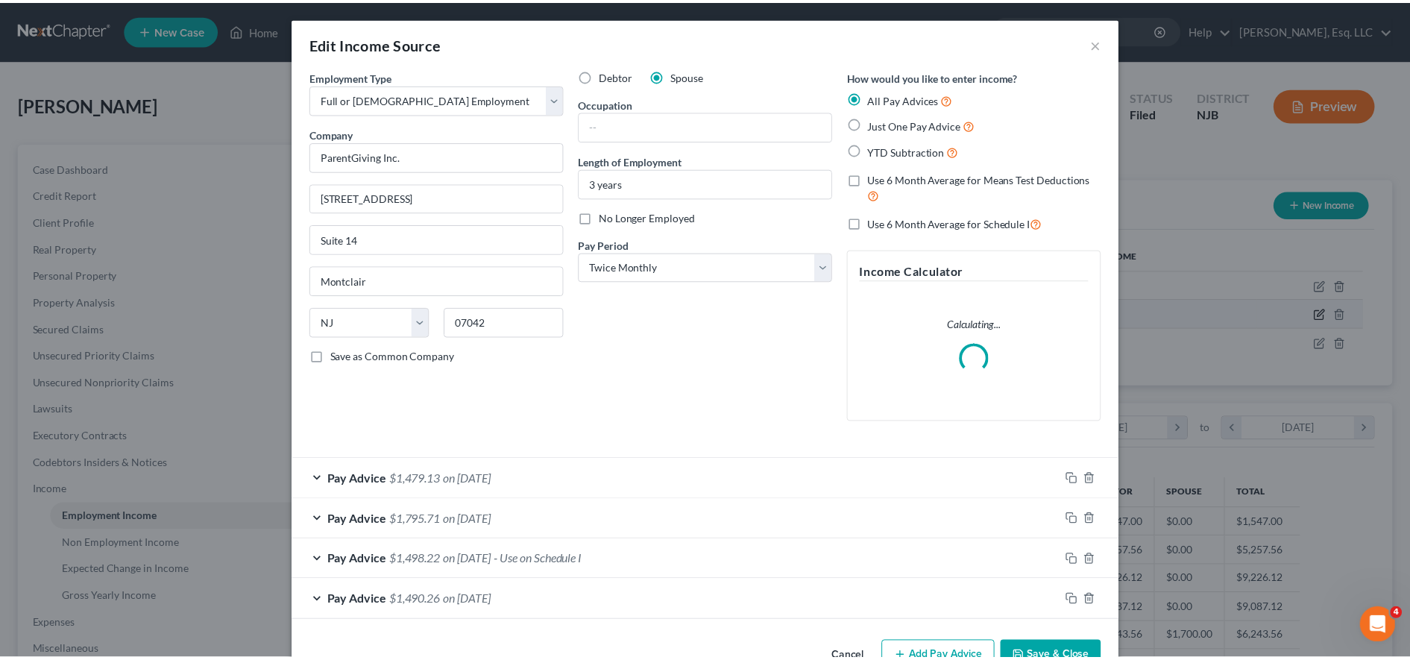
scroll to position [279, 588]
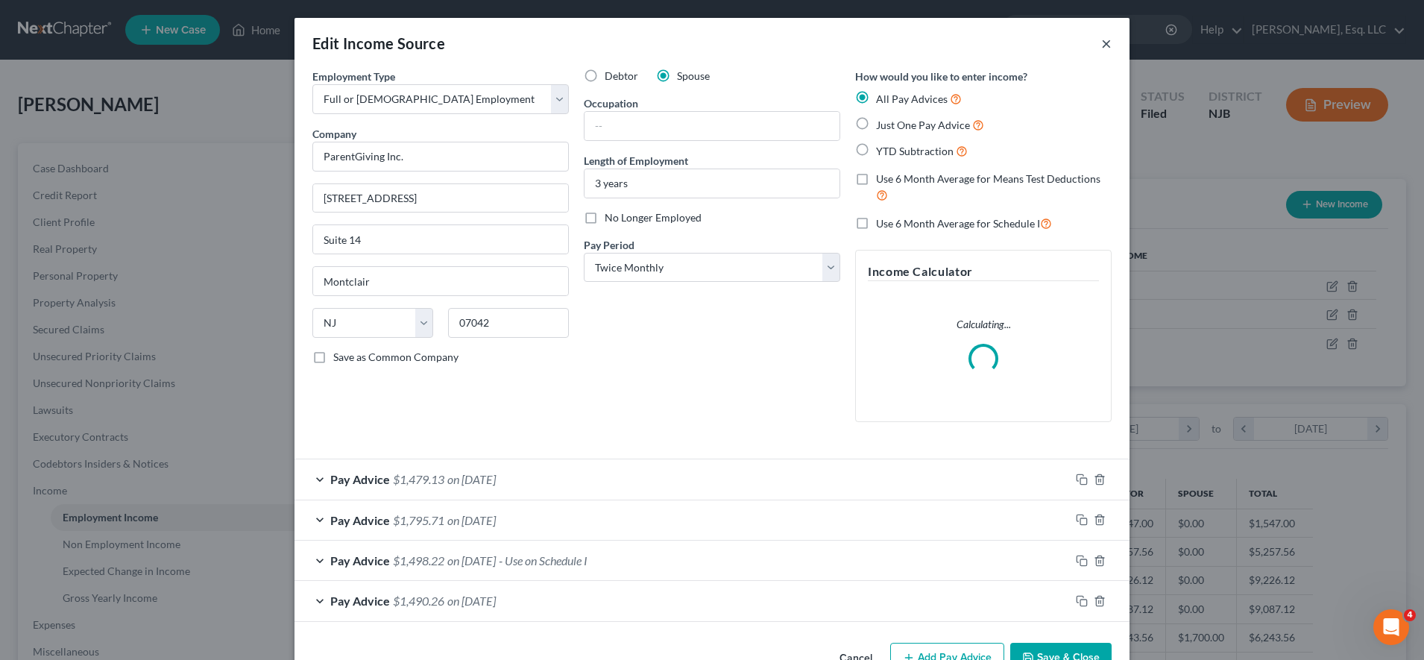
click at [1101, 40] on button "×" at bounding box center [1106, 43] width 10 height 18
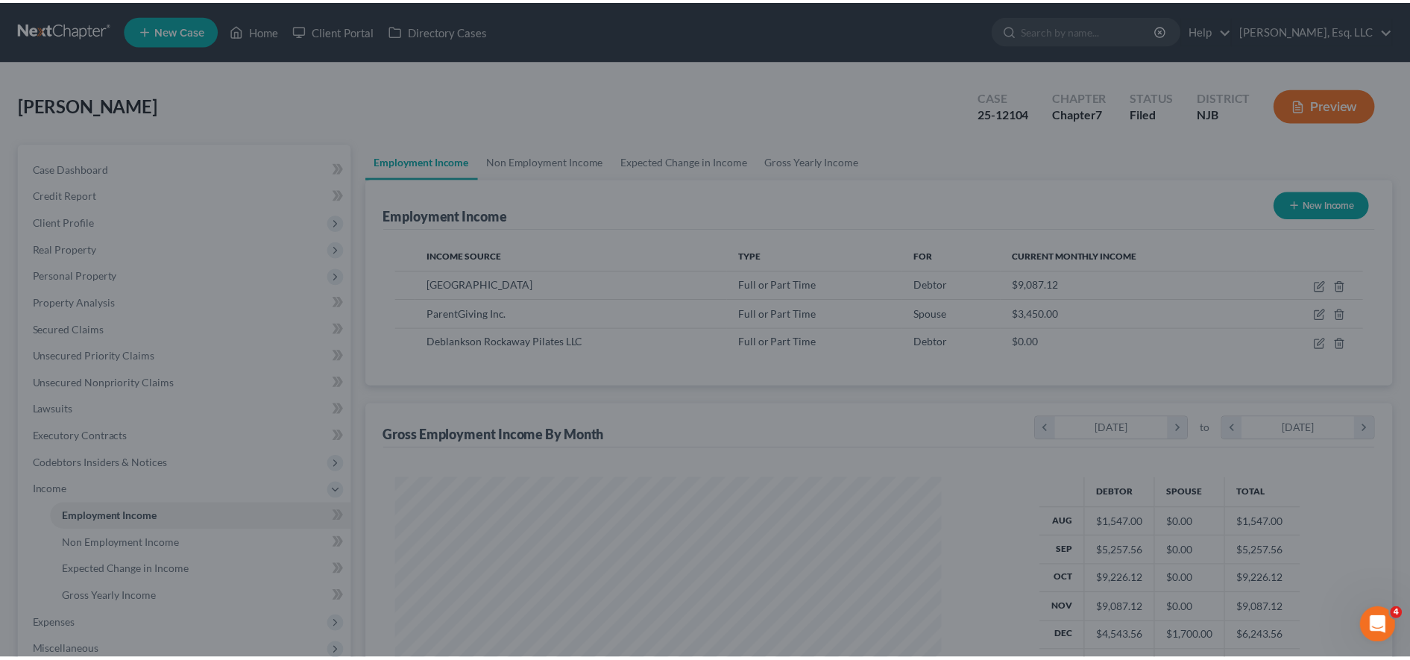
scroll to position [745489, 745183]
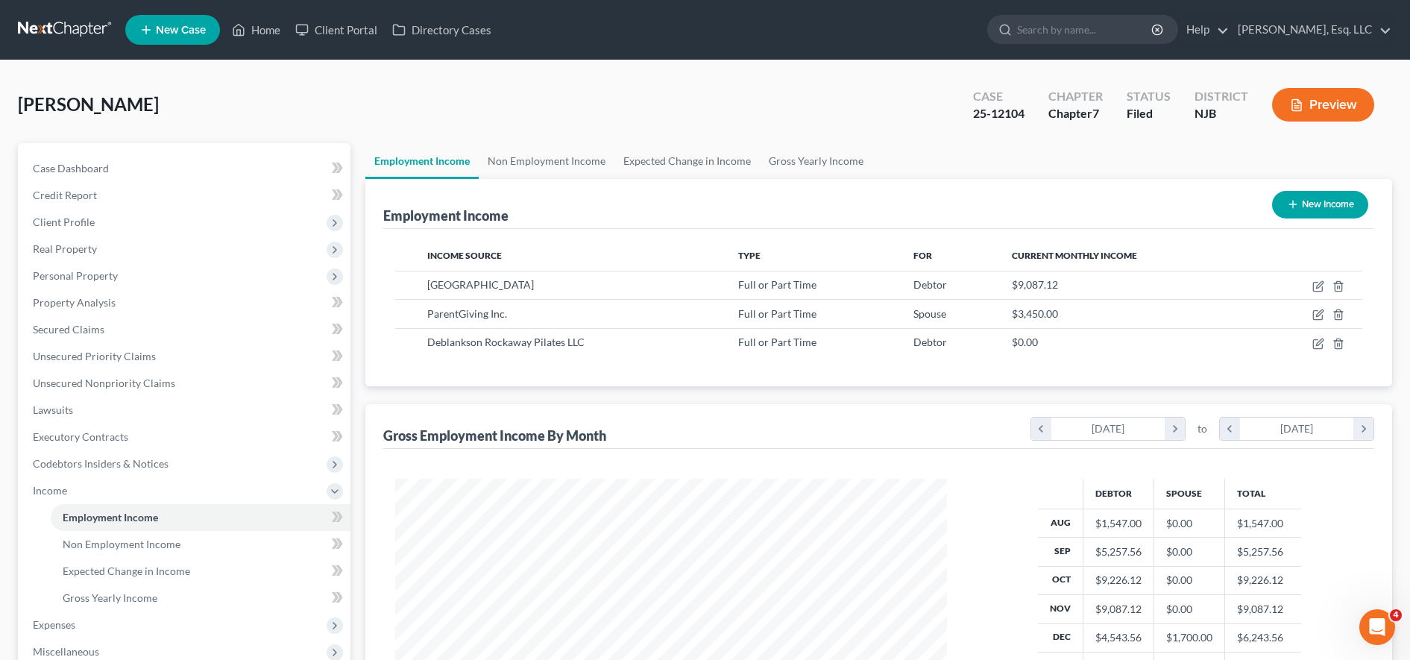
click at [225, 104] on div "Galinkin, Kelly Upgraded Case 25-12104 Chapter Chapter 7 Status Filed District …" at bounding box center [705, 110] width 1374 height 65
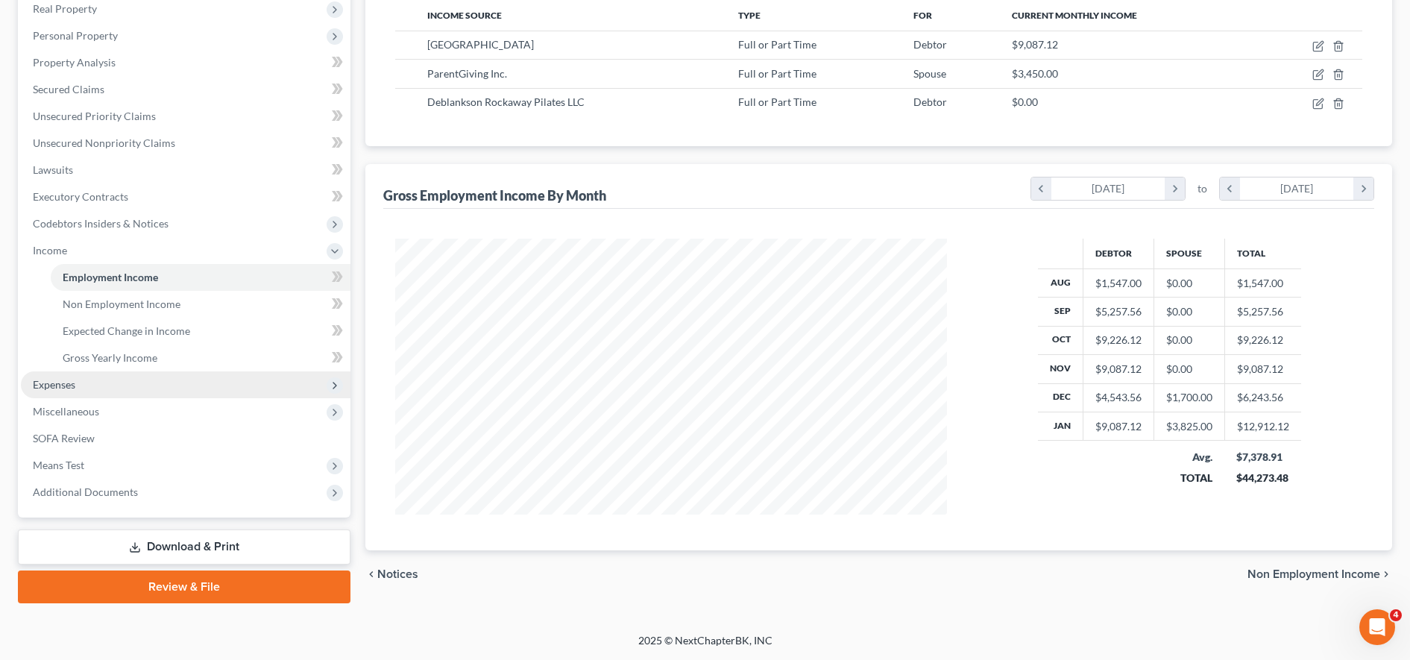
click at [197, 378] on span "Expenses" at bounding box center [186, 384] width 330 height 27
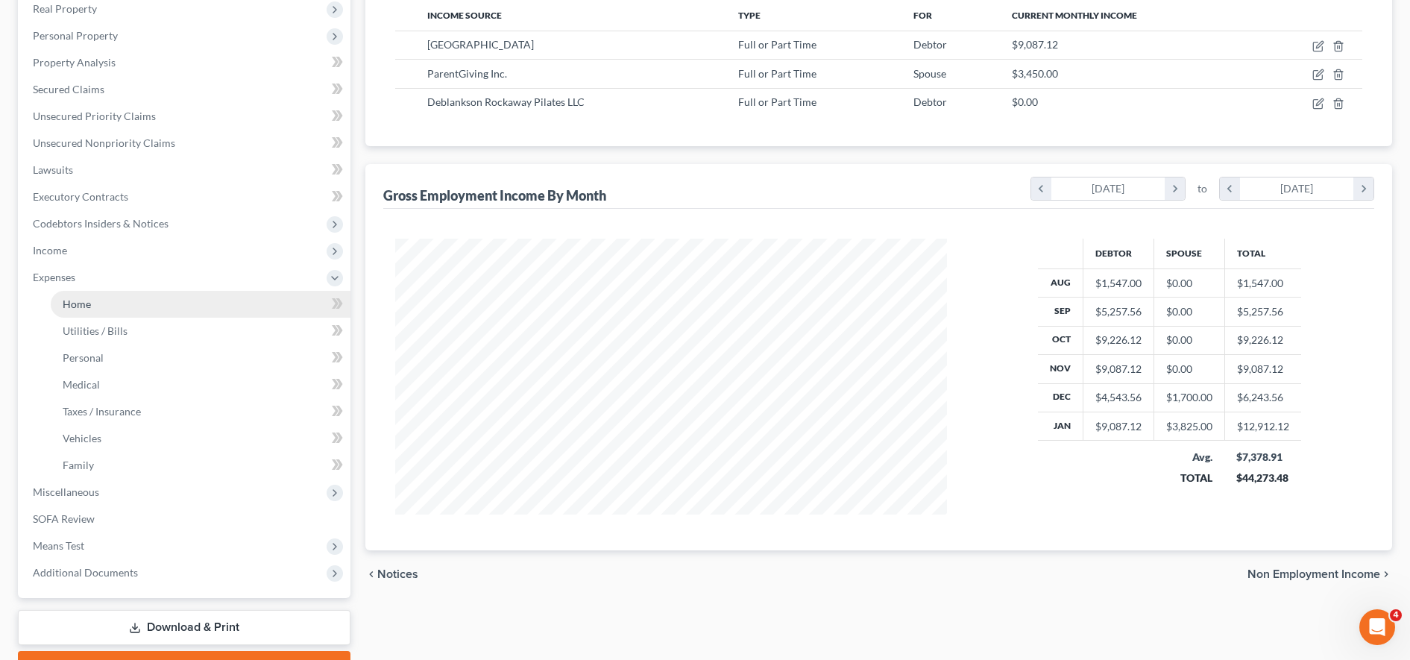
click at [214, 303] on link "Home" at bounding box center [201, 304] width 300 height 27
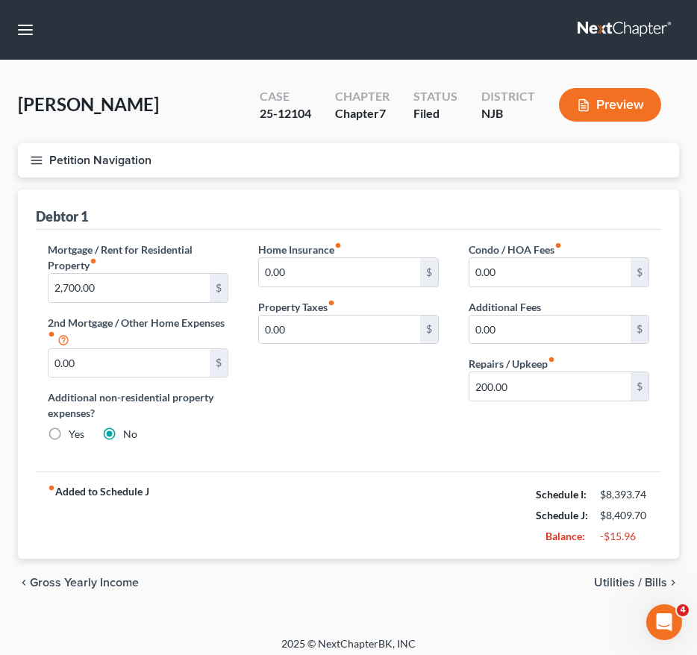
scroll to position [8, 0]
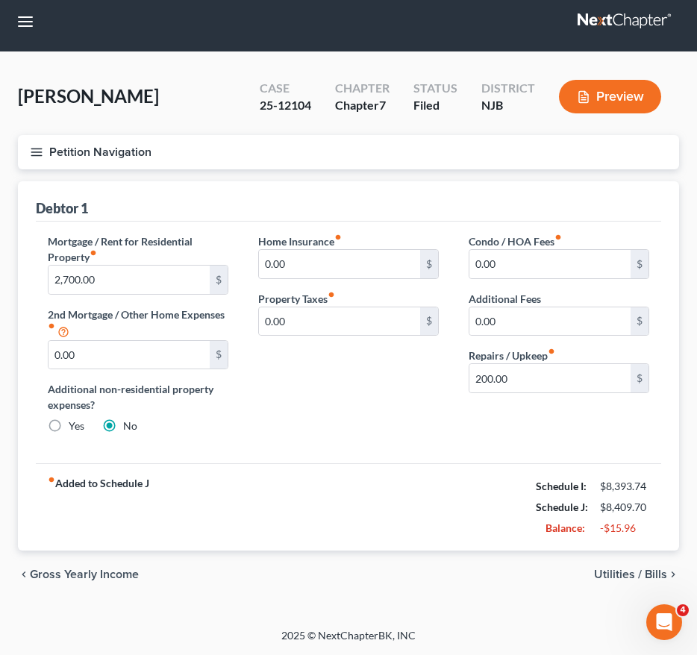
click at [45, 155] on button "Petition Navigation" at bounding box center [348, 152] width 661 height 34
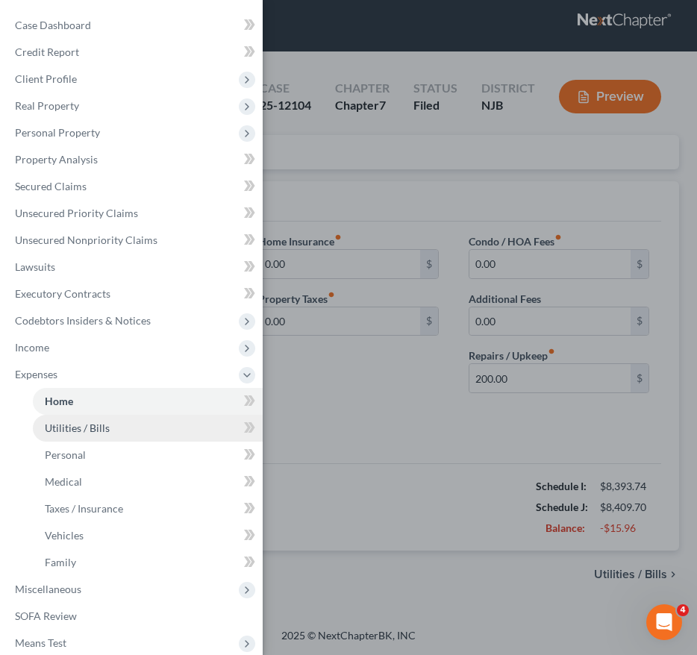
click at [131, 423] on link "Utilities / Bills" at bounding box center [148, 428] width 230 height 27
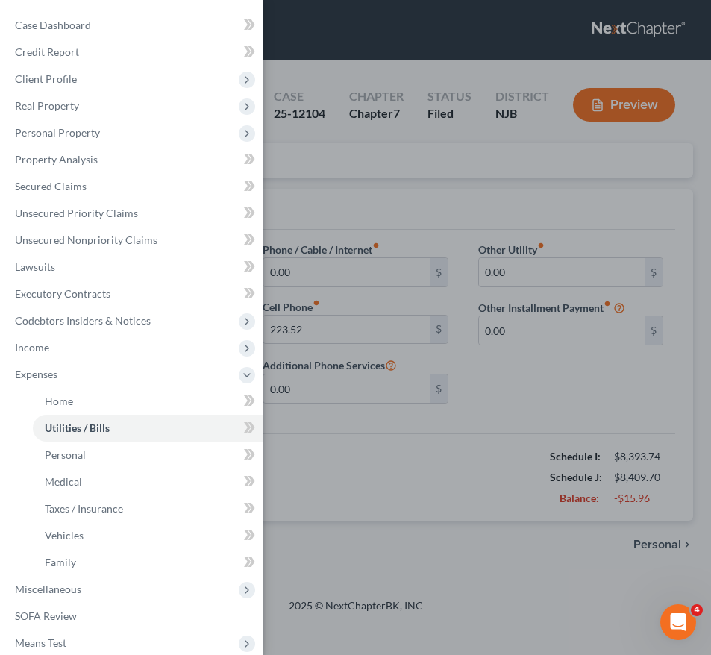
click at [403, 464] on div "Case Dashboard Payments Invoices Payments Payments Credit Report Client Profile" at bounding box center [355, 327] width 711 height 655
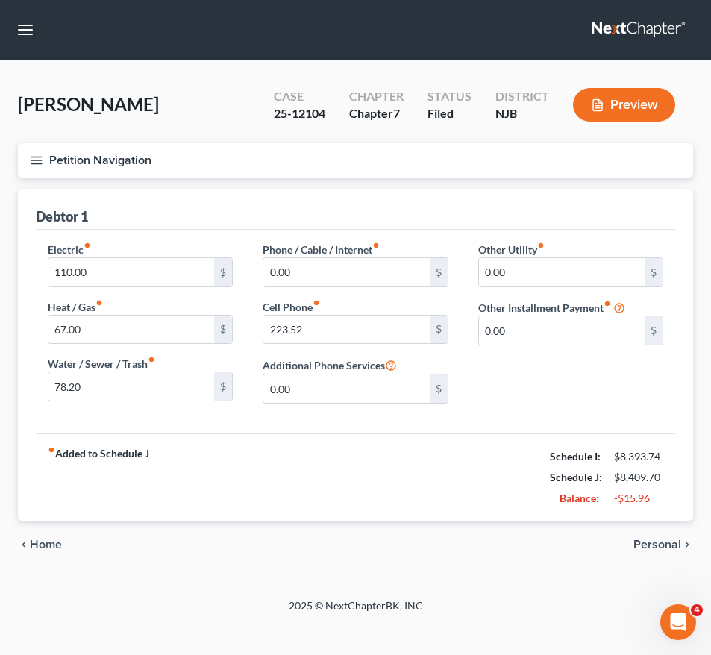
click at [42, 154] on icon "button" at bounding box center [36, 160] width 13 height 13
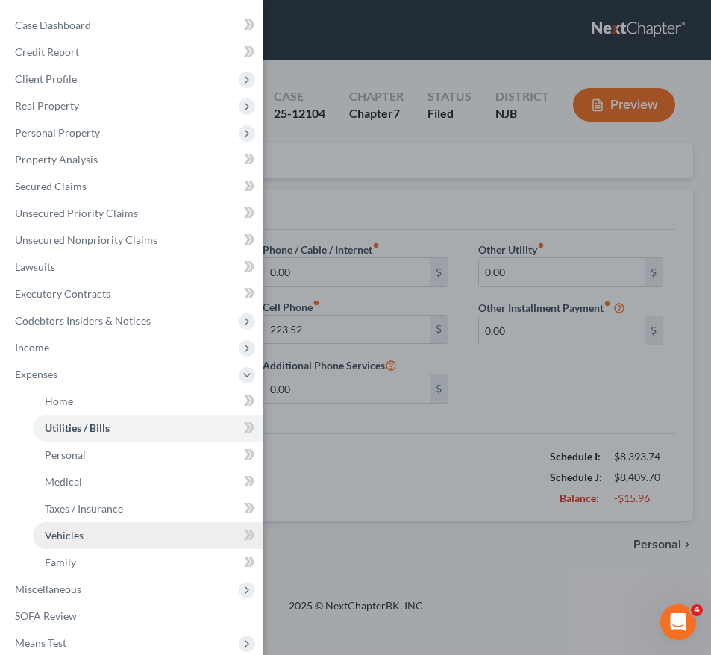
drag, startPoint x: 135, startPoint y: 527, endPoint x: 94, endPoint y: 538, distance: 42.3
click at [94, 538] on link "Vehicles" at bounding box center [148, 535] width 230 height 27
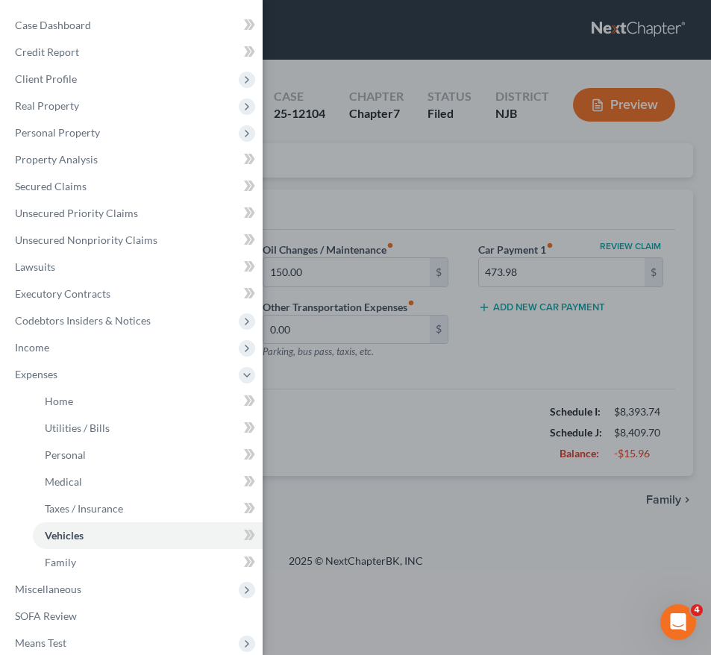
click at [327, 435] on div "Case Dashboard Payments Invoices Payments Payments Credit Report Client Profile" at bounding box center [355, 327] width 711 height 655
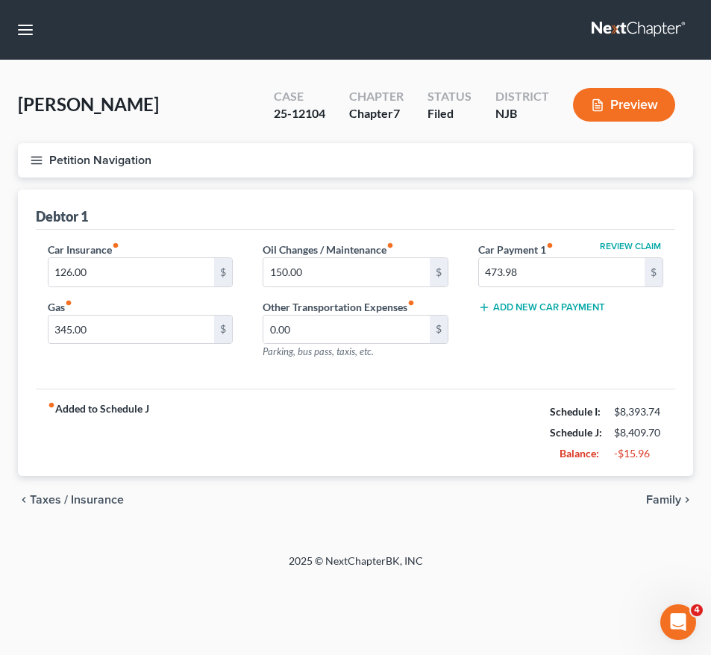
click at [327, 435] on div "fiber_manual_record Added to Schedule J Schedule I: $8,393.74 Schedule J: $8,40…" at bounding box center [355, 432] width 639 height 87
click at [25, 165] on button "Petition Navigation" at bounding box center [355, 160] width 675 height 34
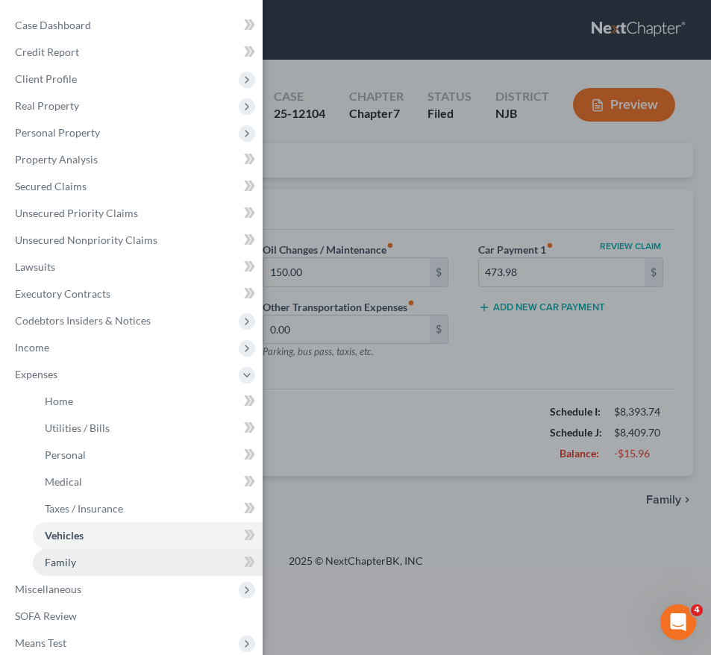
click at [105, 571] on link "Family" at bounding box center [148, 562] width 230 height 27
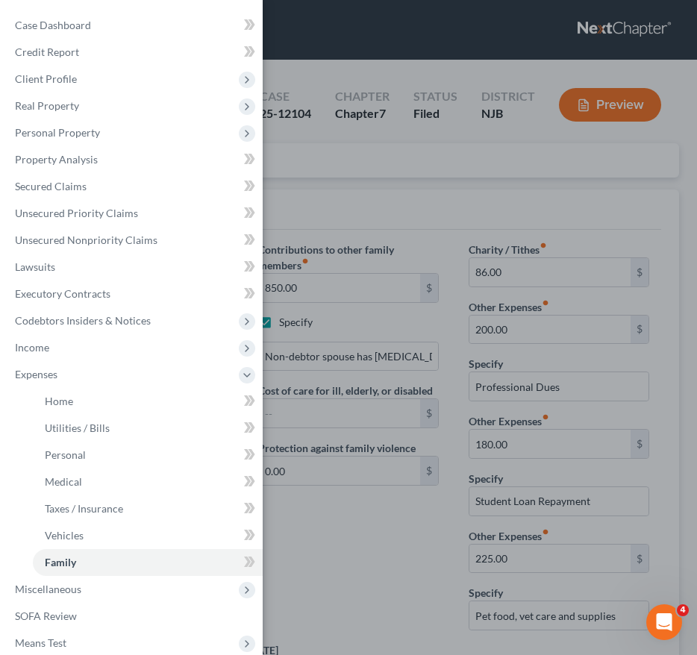
click at [378, 198] on div "Case Dashboard Payments Invoices Payments Payments Credit Report Client Profile" at bounding box center [348, 327] width 697 height 655
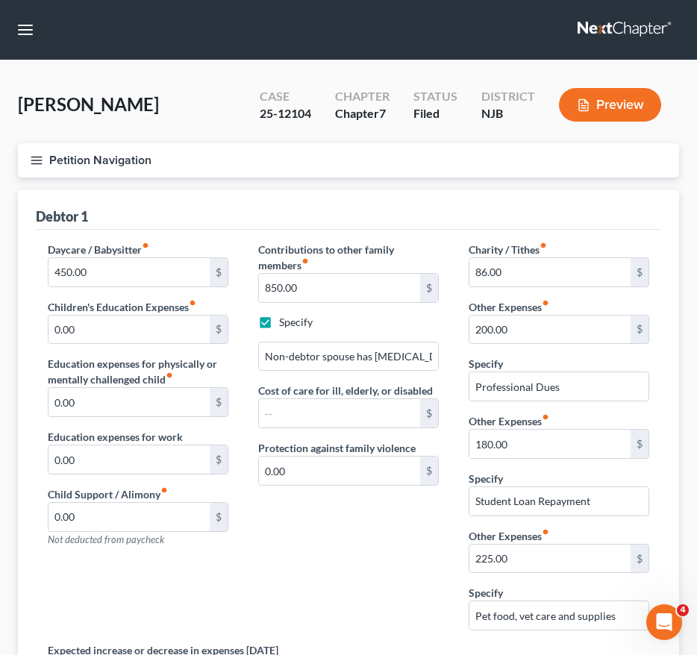
click at [76, 569] on div "Daycare / Babysitter fiber_manual_record 450.00 $ Children's Education Expenses…" at bounding box center [138, 442] width 210 height 400
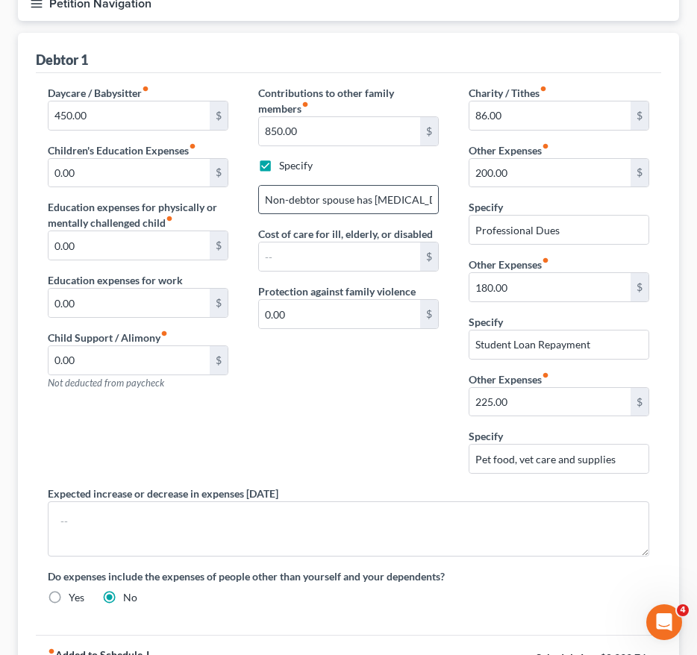
scroll to position [165, 0]
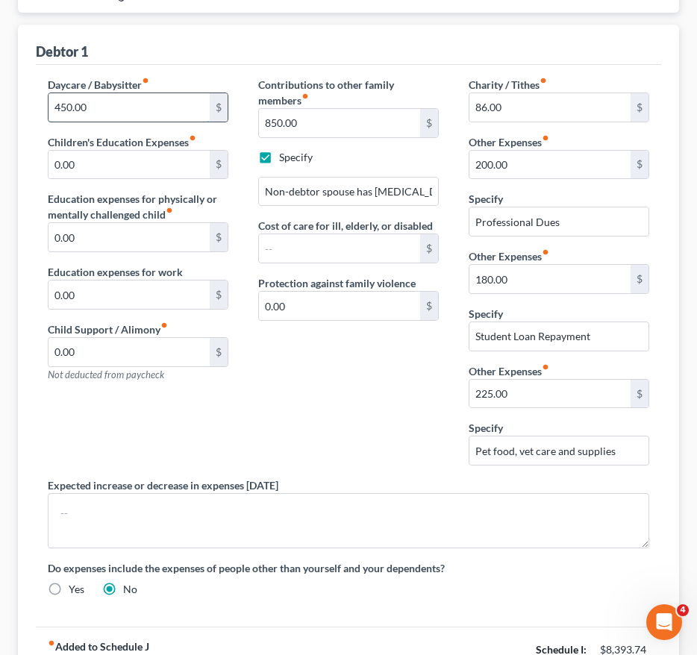
click at [97, 107] on input "450.00" at bounding box center [128, 107] width 161 height 28
click at [309, 160] on label "Specify" at bounding box center [296, 157] width 34 height 15
click at [295, 160] on input "Specify" at bounding box center [290, 155] width 10 height 10
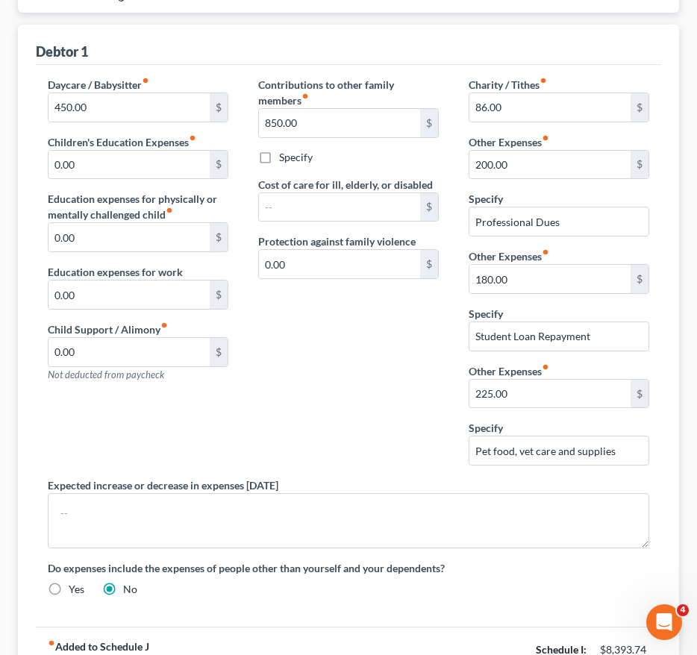
click at [307, 161] on label "Specify" at bounding box center [296, 157] width 34 height 15
click at [295, 160] on input "Specify" at bounding box center [290, 155] width 10 height 10
checkbox input "true"
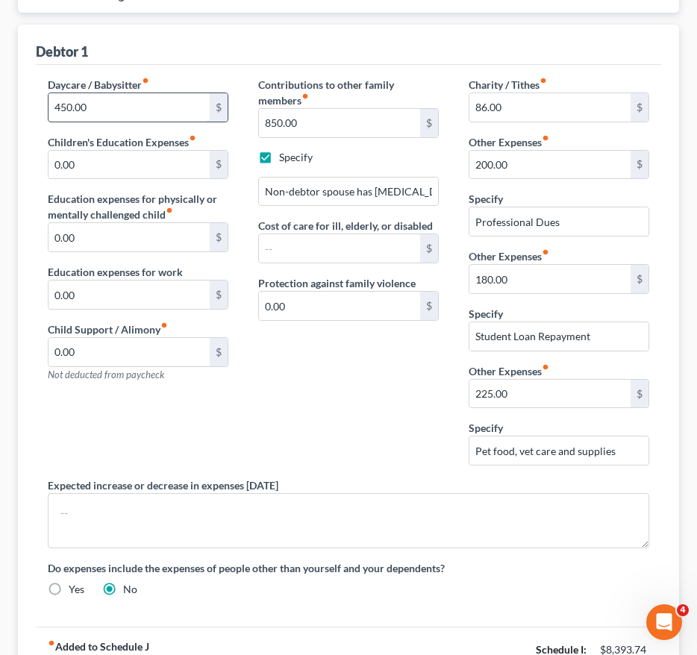
click at [99, 100] on input "450.00" at bounding box center [128, 107] width 161 height 28
click at [523, 392] on input "225.00" at bounding box center [549, 394] width 161 height 28
click at [508, 277] on input "180.00" at bounding box center [549, 279] width 161 height 28
click at [171, 39] on div "Debtor 1" at bounding box center [348, 45] width 625 height 40
click at [136, 413] on div "Daycare / Babysitter fiber_manual_record 450.00 $ Children's Education Expenses…" at bounding box center [138, 277] width 210 height 400
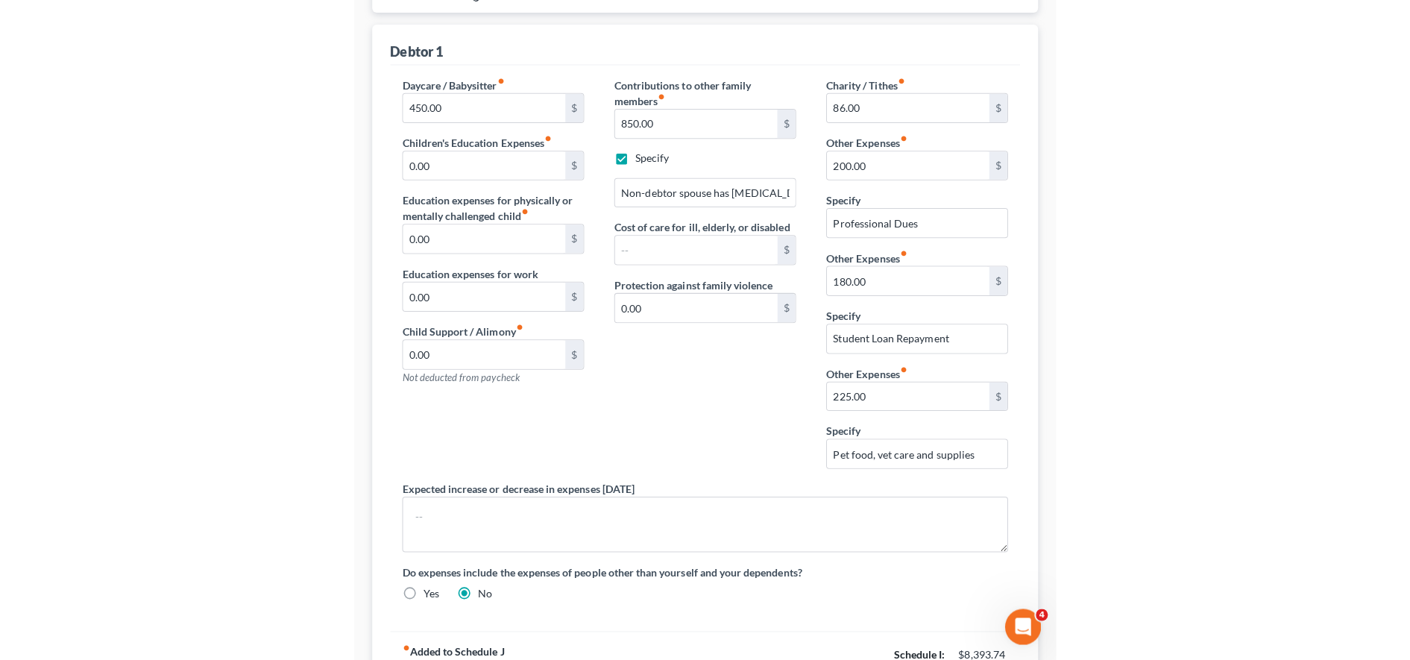
scroll to position [0, 0]
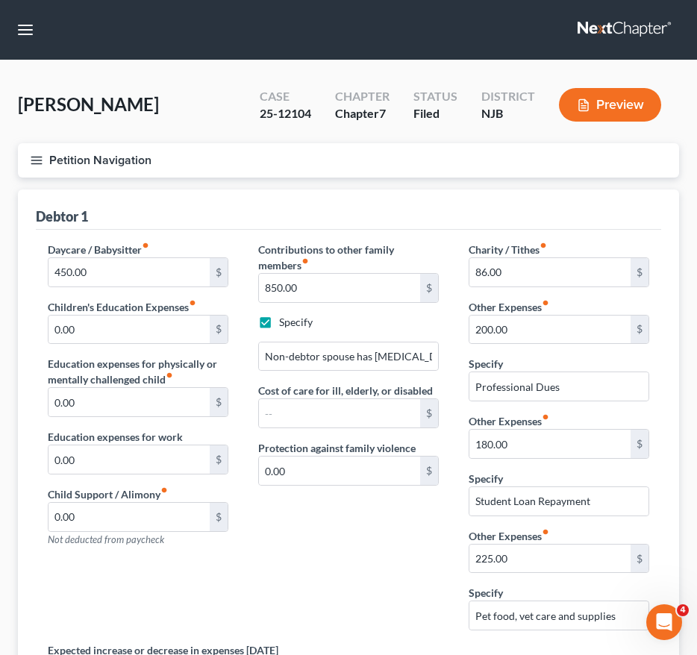
click at [30, 155] on icon "button" at bounding box center [36, 160] width 13 height 13
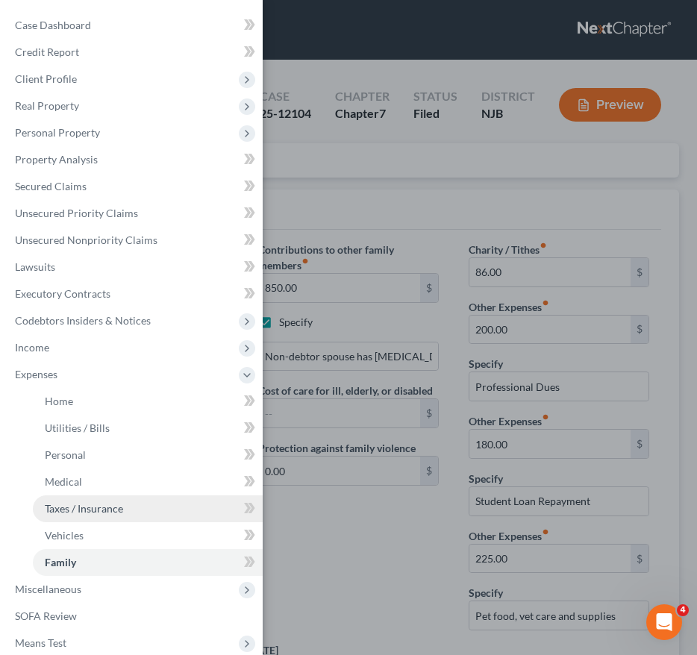
click at [99, 518] on link "Taxes / Insurance" at bounding box center [148, 508] width 230 height 27
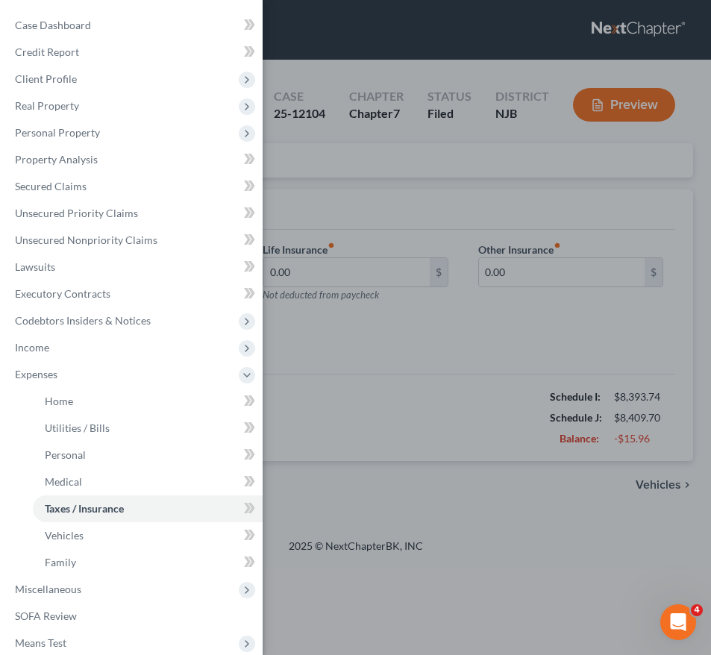
click at [409, 223] on div "Case Dashboard Payments Invoices Payments Payments Credit Report Client Profile" at bounding box center [355, 327] width 711 height 655
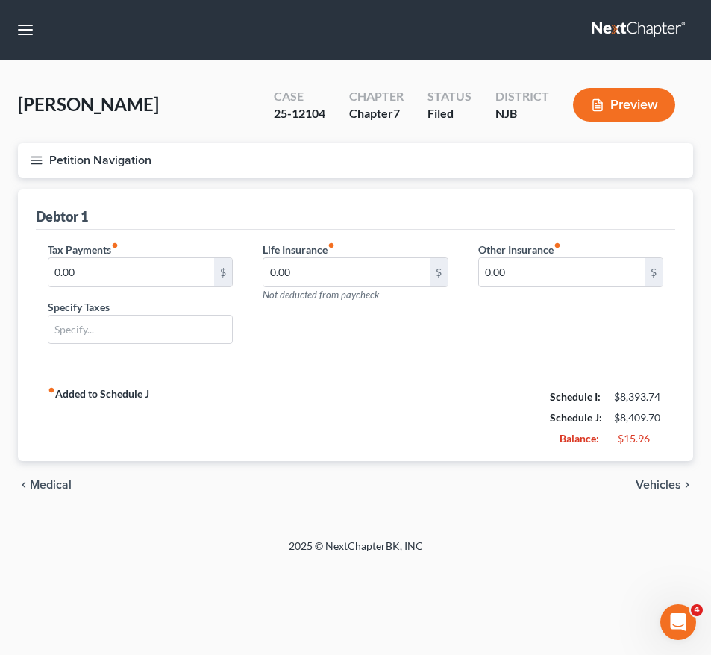
click at [31, 164] on icon "button" at bounding box center [36, 160] width 13 height 13
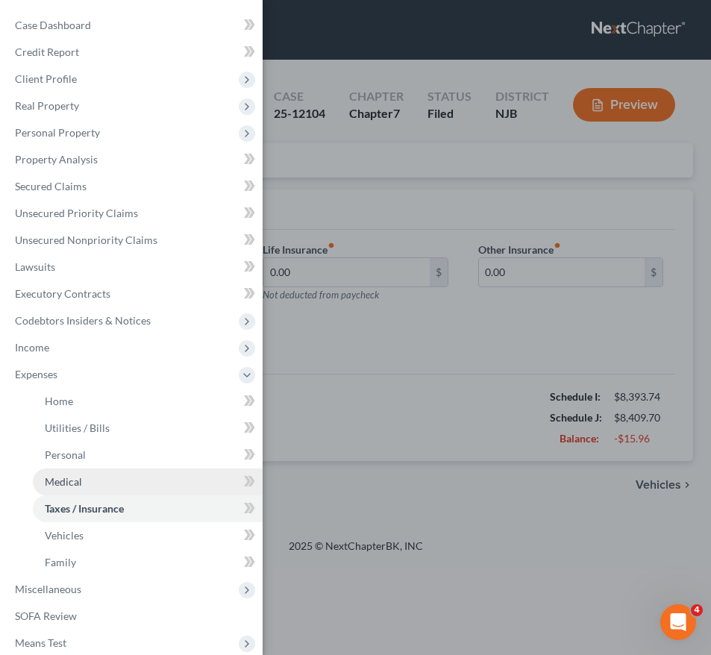
click at [146, 479] on link "Medical" at bounding box center [148, 481] width 230 height 27
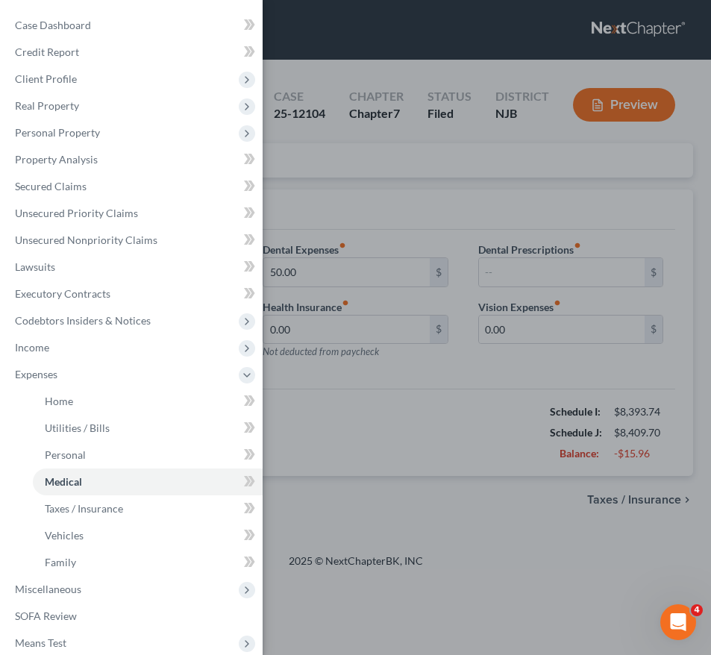
click at [429, 410] on div "Case Dashboard Payments Invoices Payments Payments Credit Report Client Profile" at bounding box center [355, 327] width 711 height 655
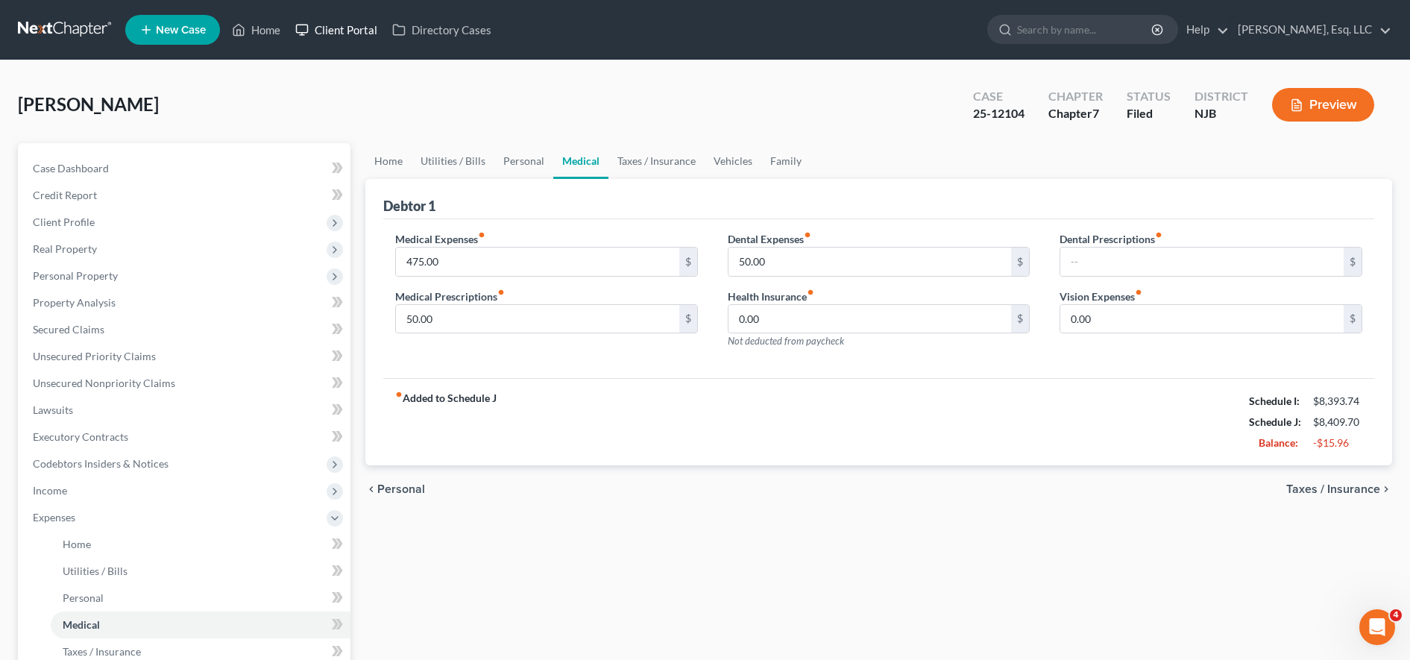
click at [347, 21] on link "Client Portal" at bounding box center [336, 29] width 97 height 27
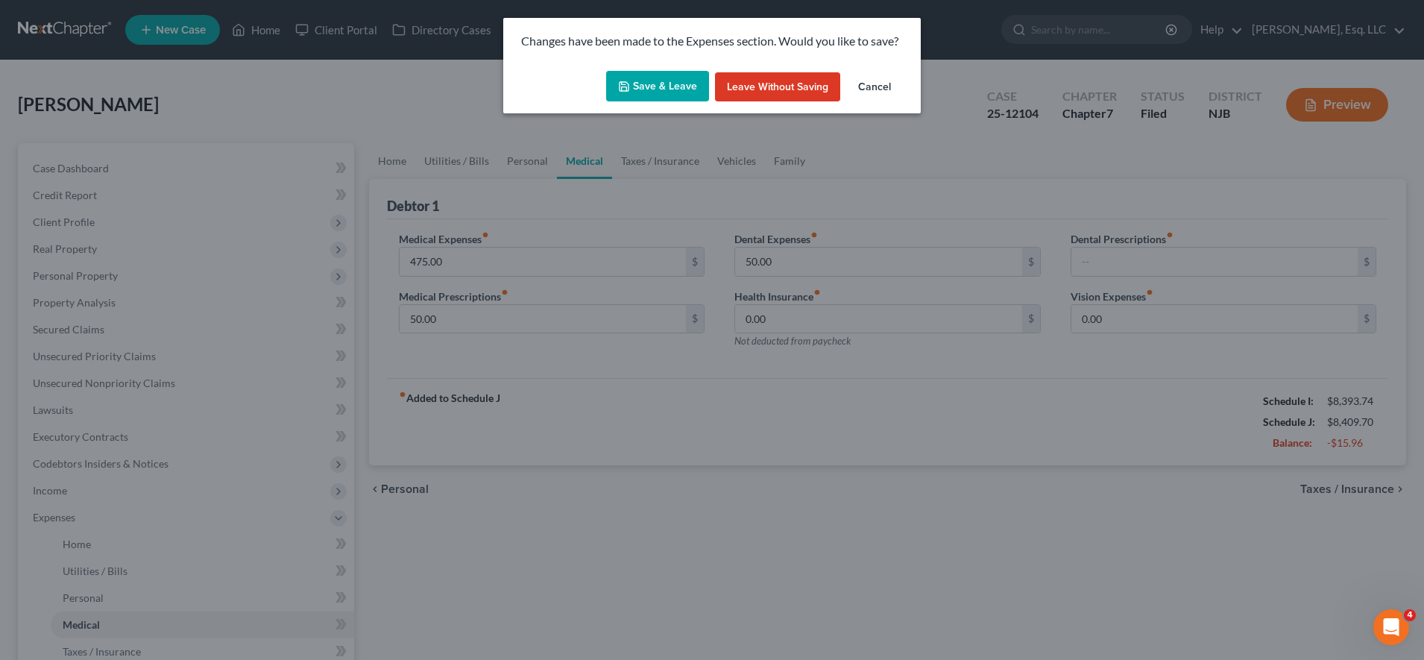
click at [642, 88] on button "Save & Leave" at bounding box center [657, 86] width 103 height 31
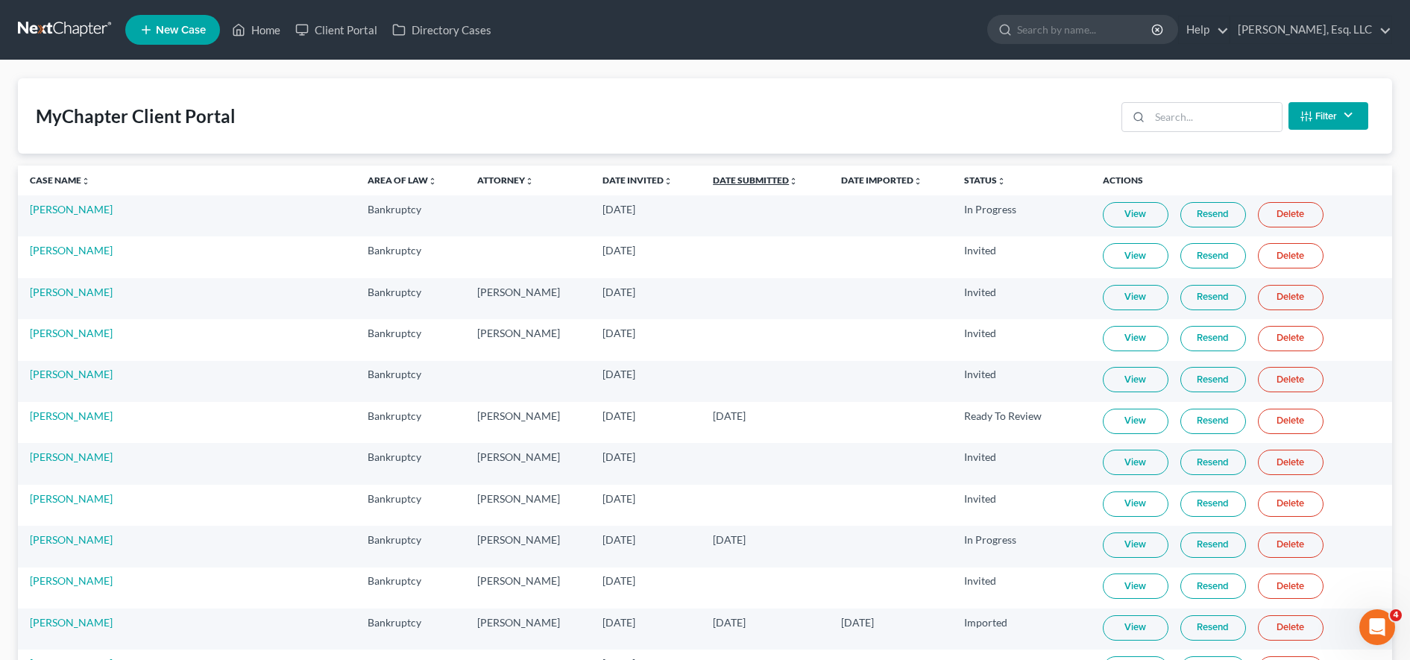
click at [745, 180] on link "Date Submitted unfold_more expand_more expand_less" at bounding box center [755, 180] width 85 height 11
click at [746, 180] on link "Date Submitted unfold_more expand_more expand_less" at bounding box center [755, 180] width 87 height 11
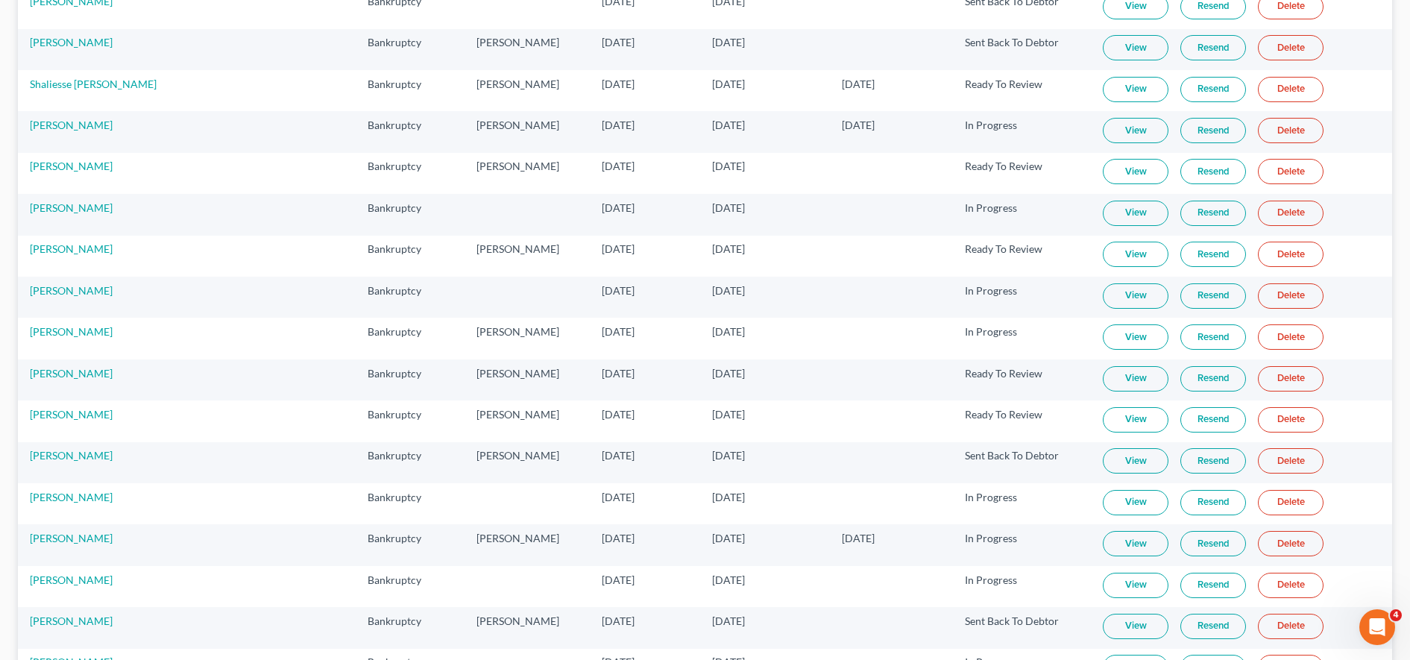
scroll to position [1237, 0]
